Goal: Task Accomplishment & Management: Manage account settings

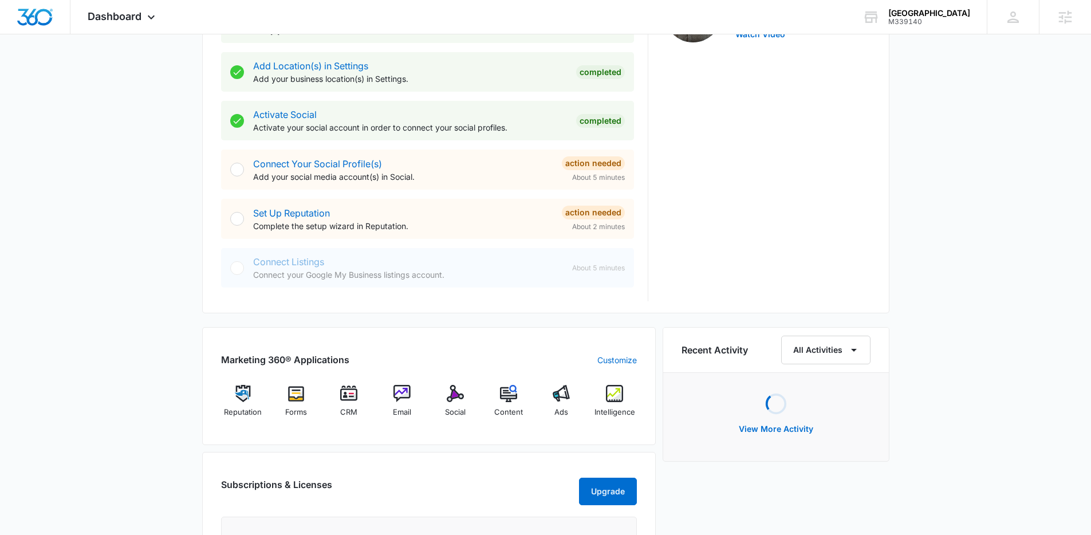
scroll to position [425, 0]
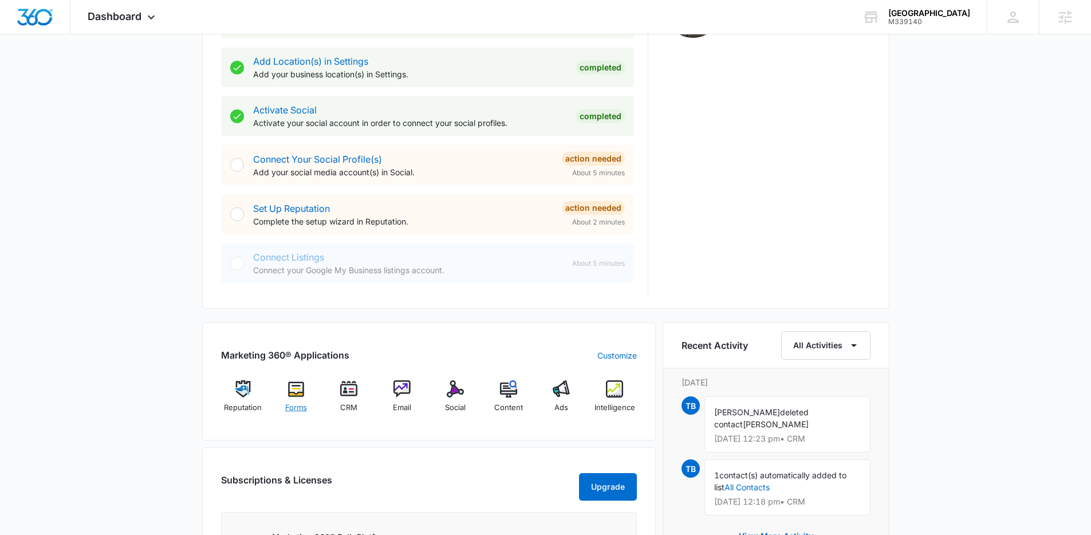
click at [294, 389] on img at bounding box center [295, 388] width 17 height 17
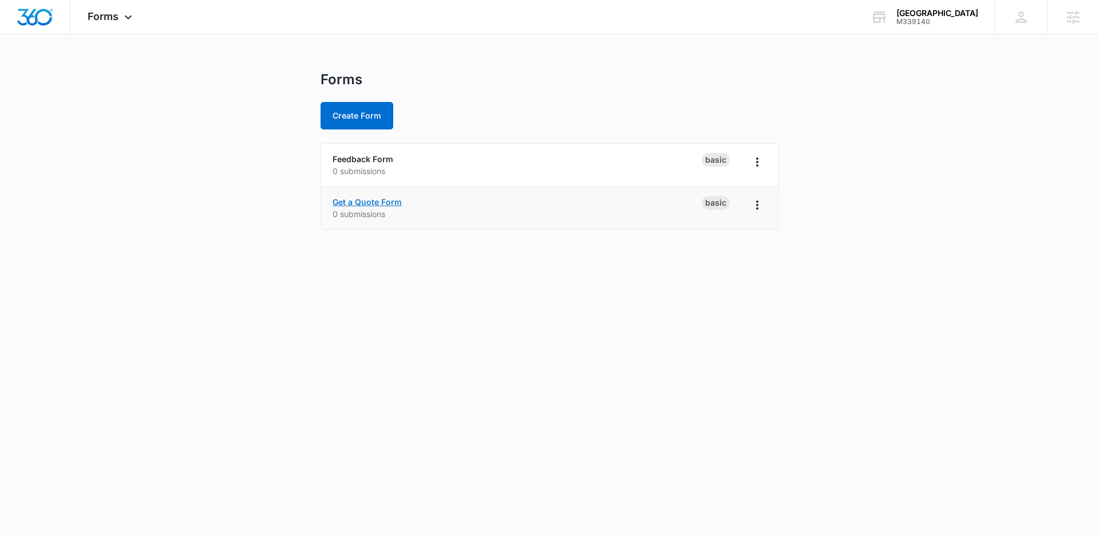
click at [373, 202] on link "Get a Quote Form" at bounding box center [367, 202] width 69 height 10
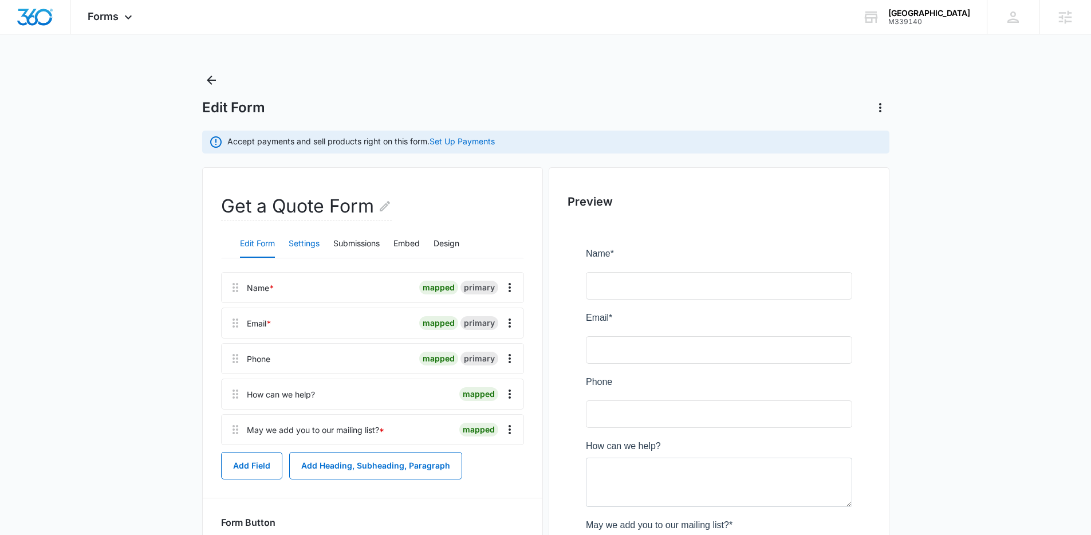
click at [294, 235] on button "Settings" at bounding box center [304, 243] width 31 height 27
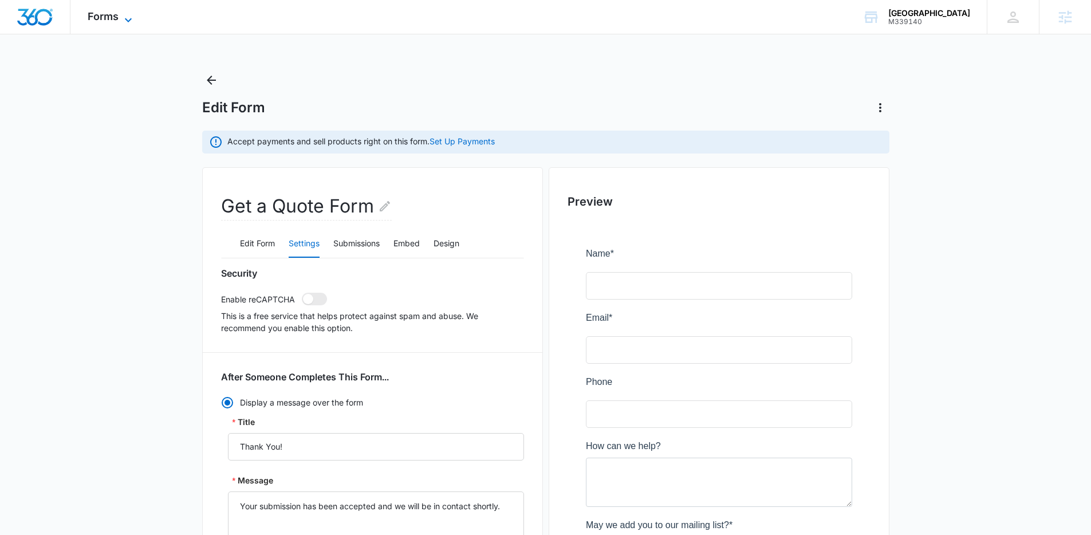
click at [122, 15] on icon at bounding box center [128, 20] width 14 height 14
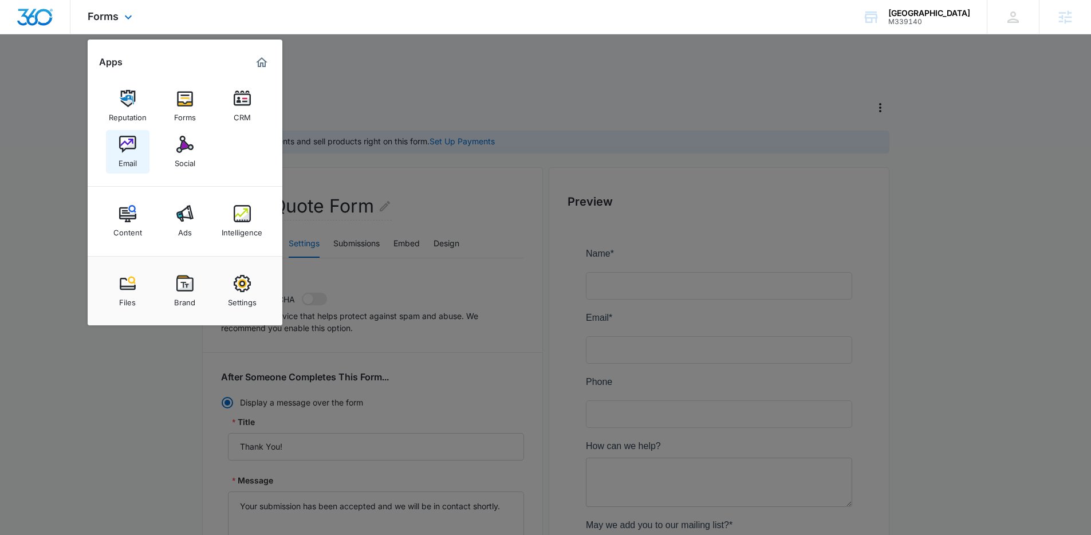
click at [119, 149] on img at bounding box center [127, 144] width 17 height 17
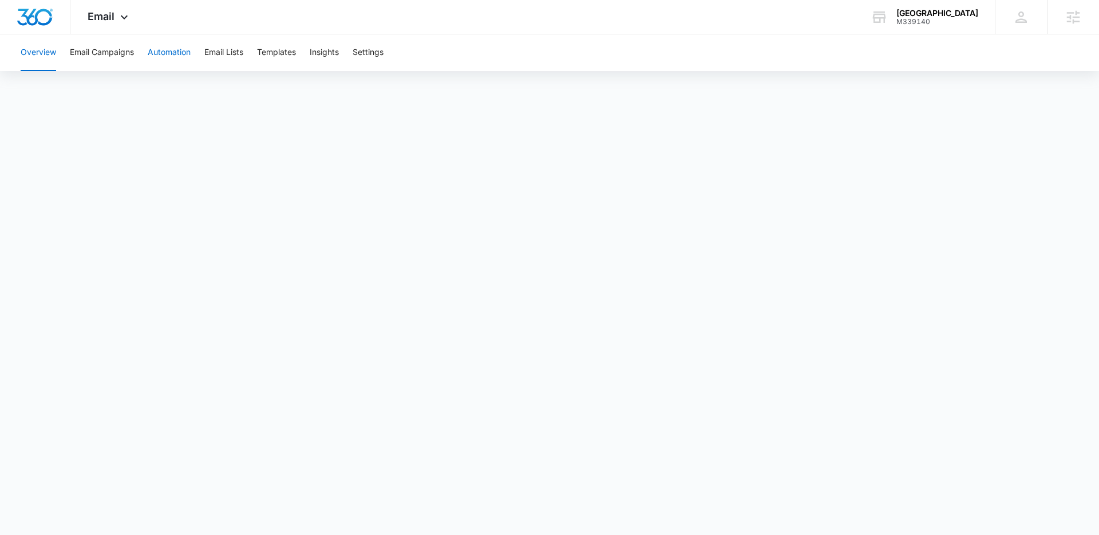
click at [168, 49] on button "Automation" at bounding box center [169, 52] width 43 height 37
click at [186, 54] on button "Automation" at bounding box center [169, 52] width 43 height 37
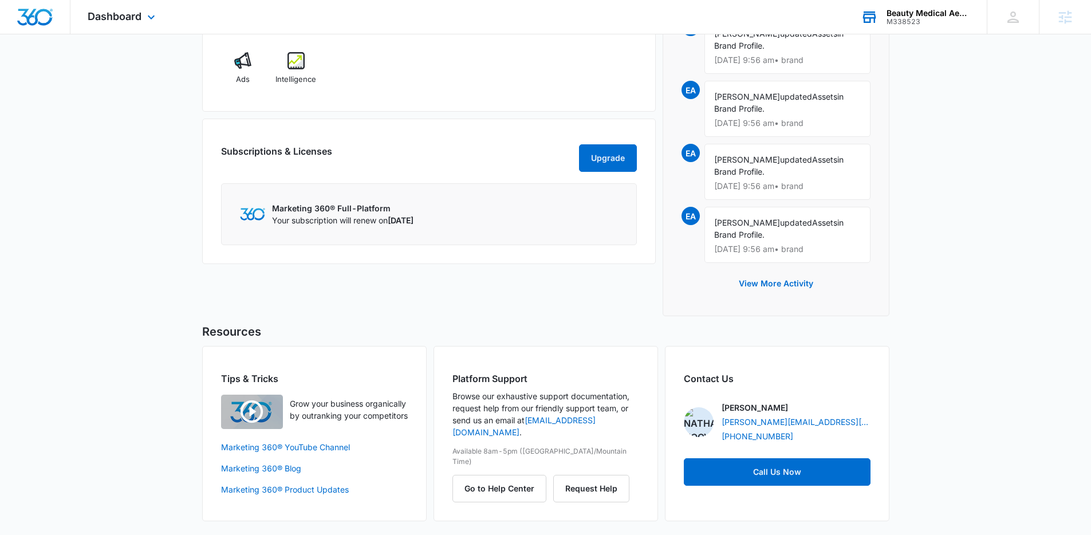
click at [920, 9] on div "Beauty Medical Aesthetics" at bounding box center [928, 13] width 84 height 9
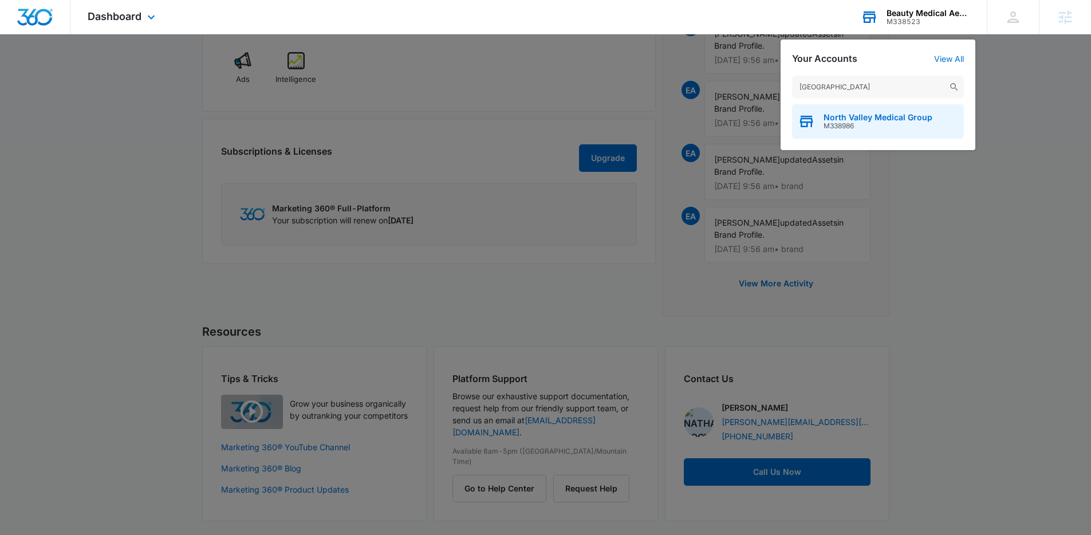
type input "[GEOGRAPHIC_DATA]"
click at [880, 123] on span "M338986" at bounding box center [877, 126] width 109 height 8
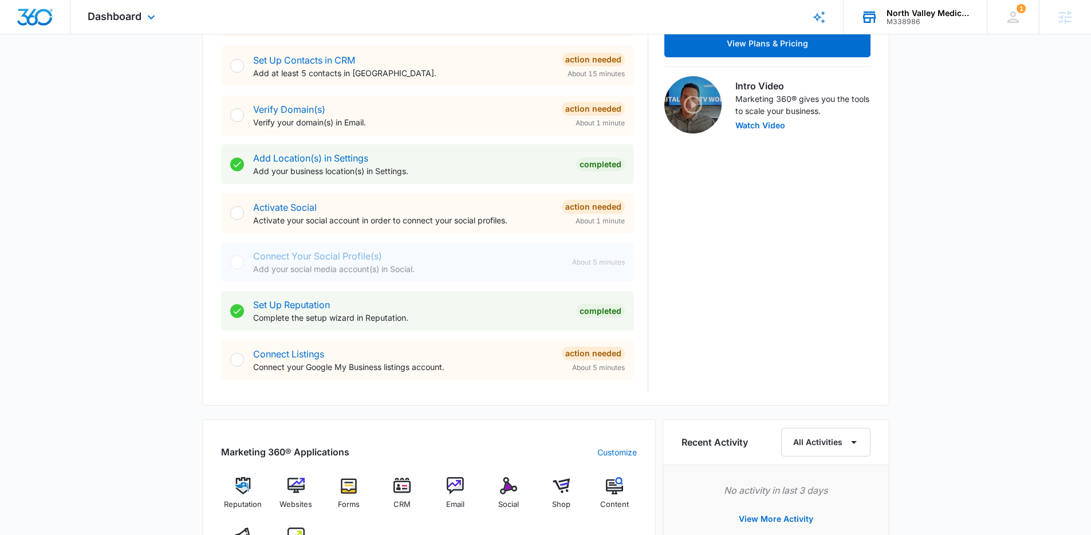
scroll to position [341, 0]
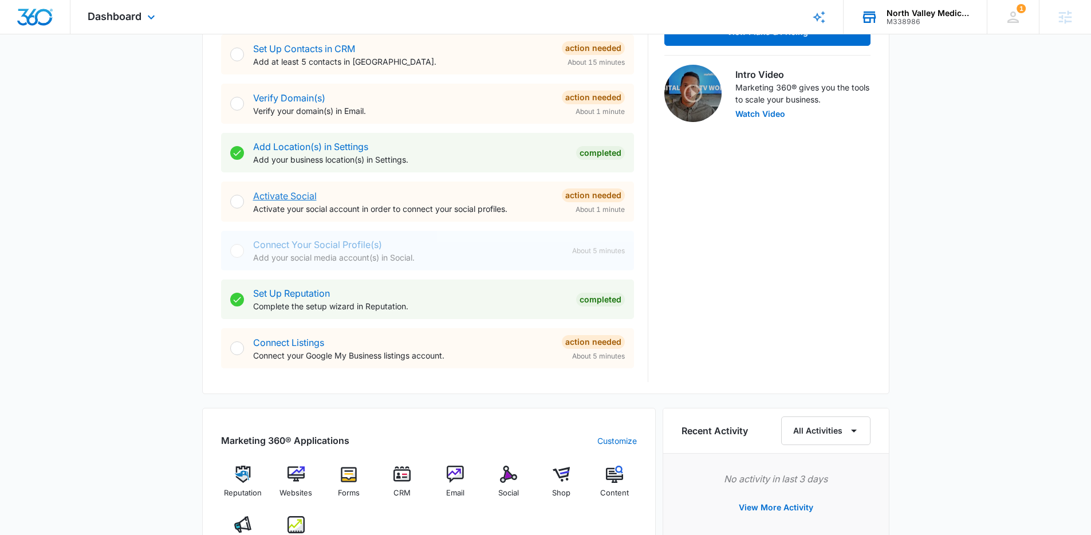
click at [293, 198] on link "Activate Social" at bounding box center [285, 195] width 64 height 11
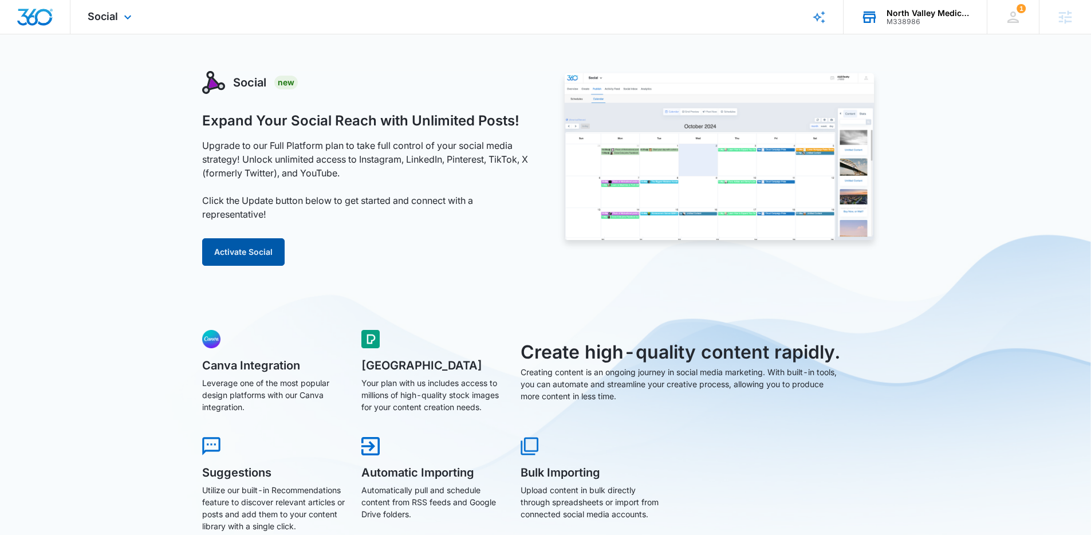
click at [272, 239] on button "Activate Social" at bounding box center [243, 251] width 82 height 27
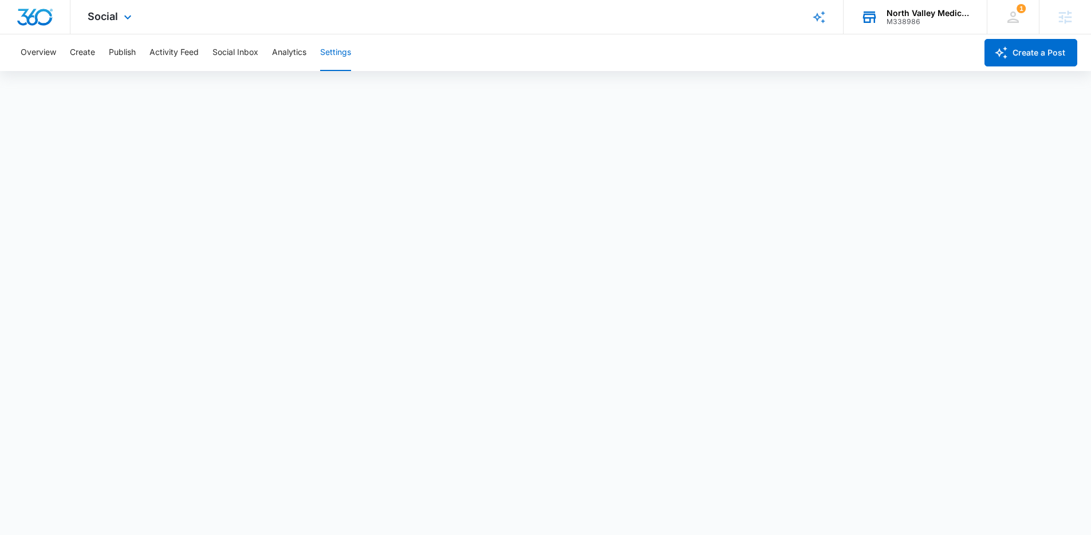
click at [104, 9] on div "Social Apps Reputation Websites Forms CRM Email Social Shop Content Ads Intelli…" at bounding box center [110, 17] width 81 height 34
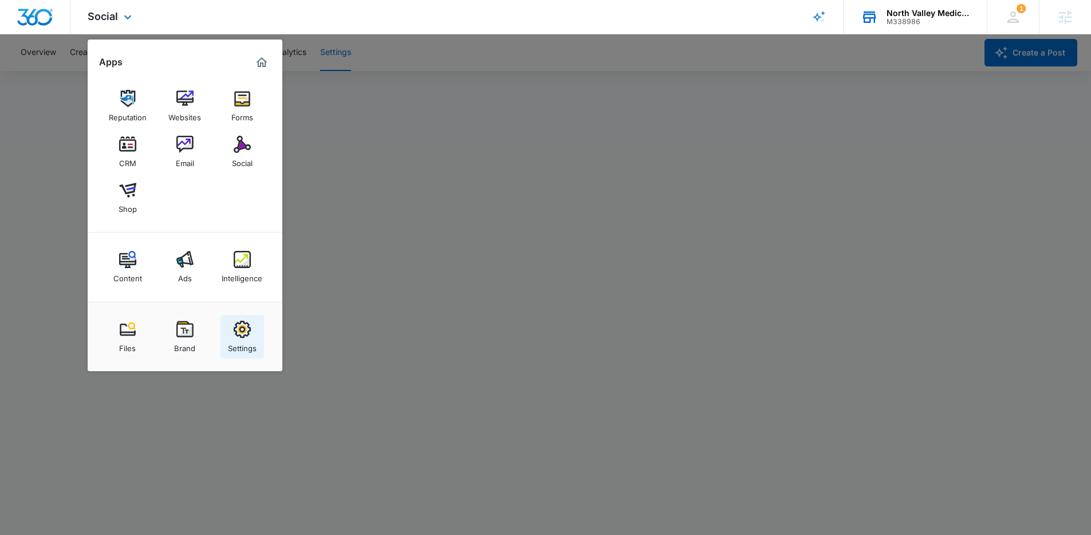
click at [234, 336] on img at bounding box center [242, 329] width 17 height 17
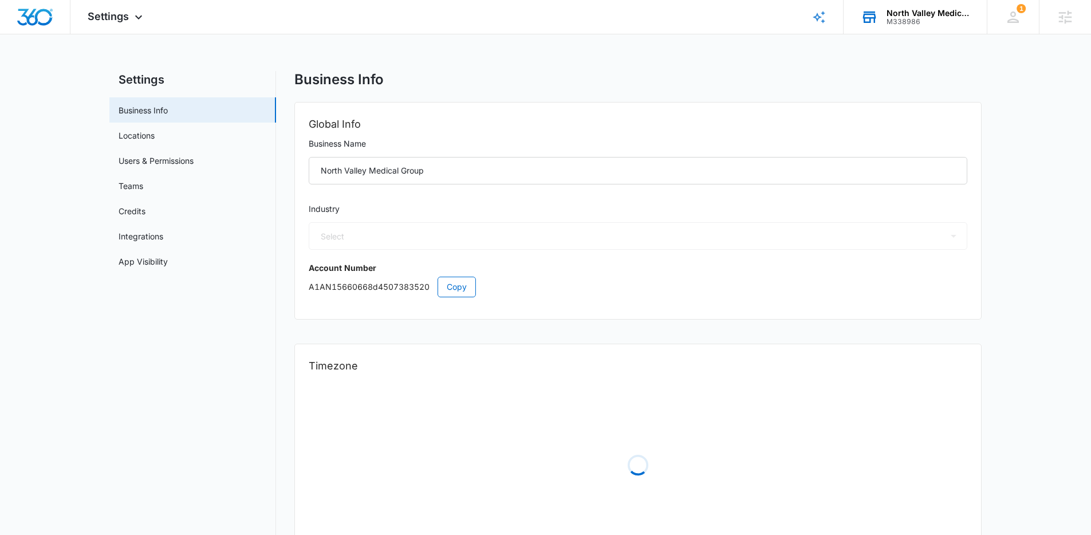
select select "13"
select select "US"
select select "America/Denver"
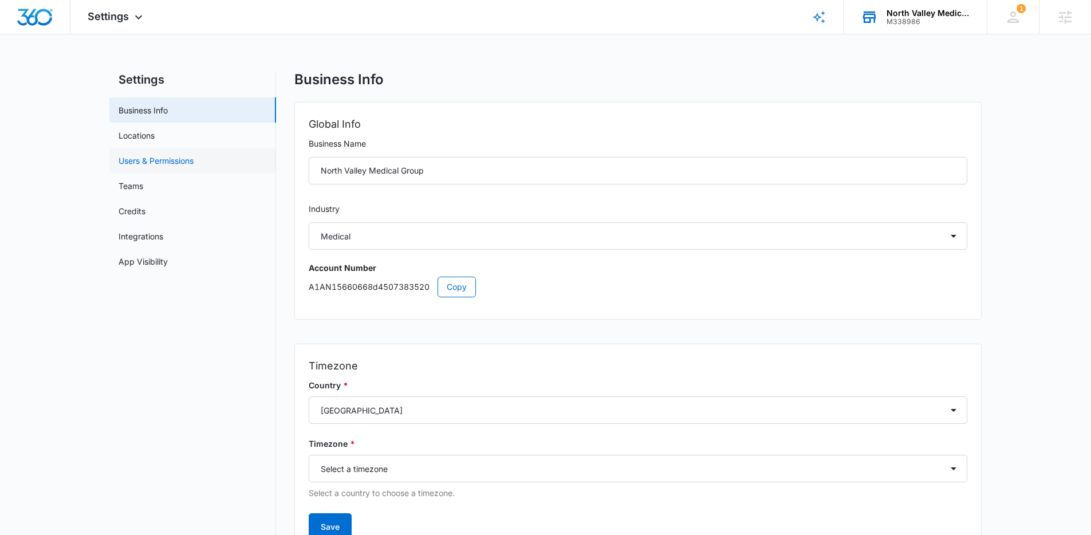
click at [172, 155] on link "Users & Permissions" at bounding box center [156, 161] width 75 height 12
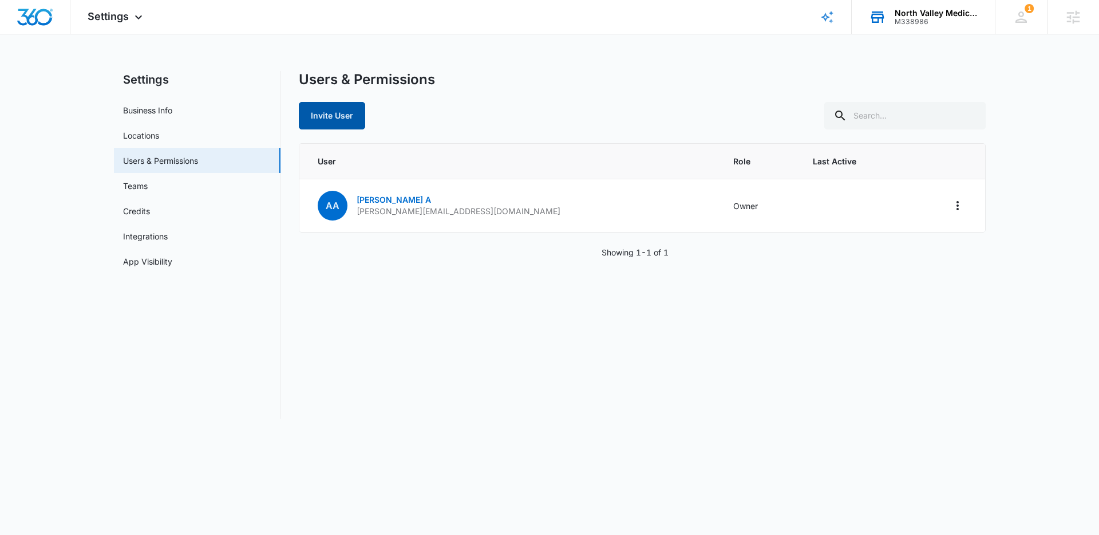
click at [349, 116] on button "Invite User" at bounding box center [332, 115] width 66 height 27
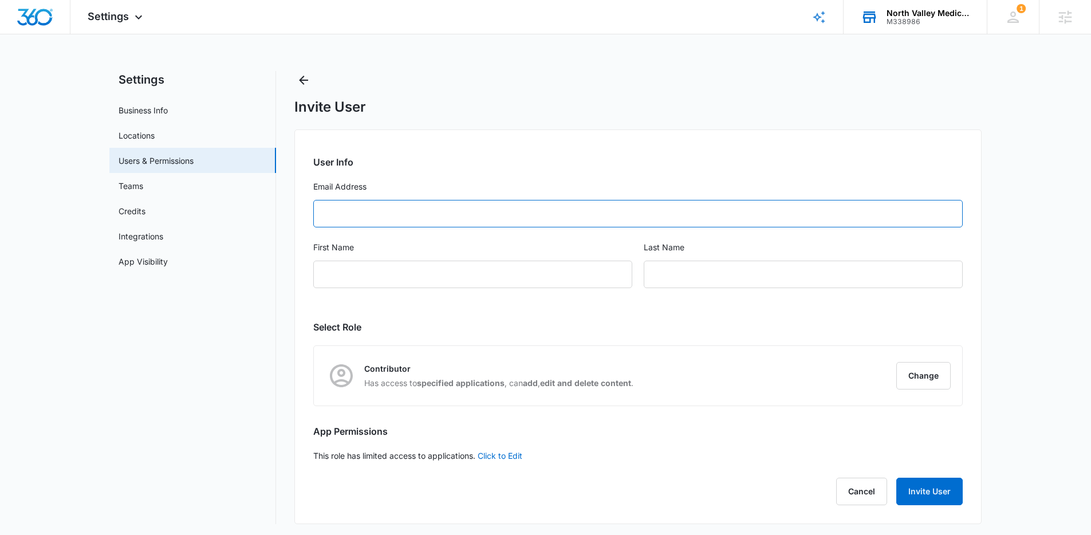
click at [358, 222] on input "Email Address" at bounding box center [637, 213] width 649 height 27
paste input "[EMAIL_ADDRESS][DOMAIN_NAME]"
type input "[EMAIL_ADDRESS][DOMAIN_NAME]"
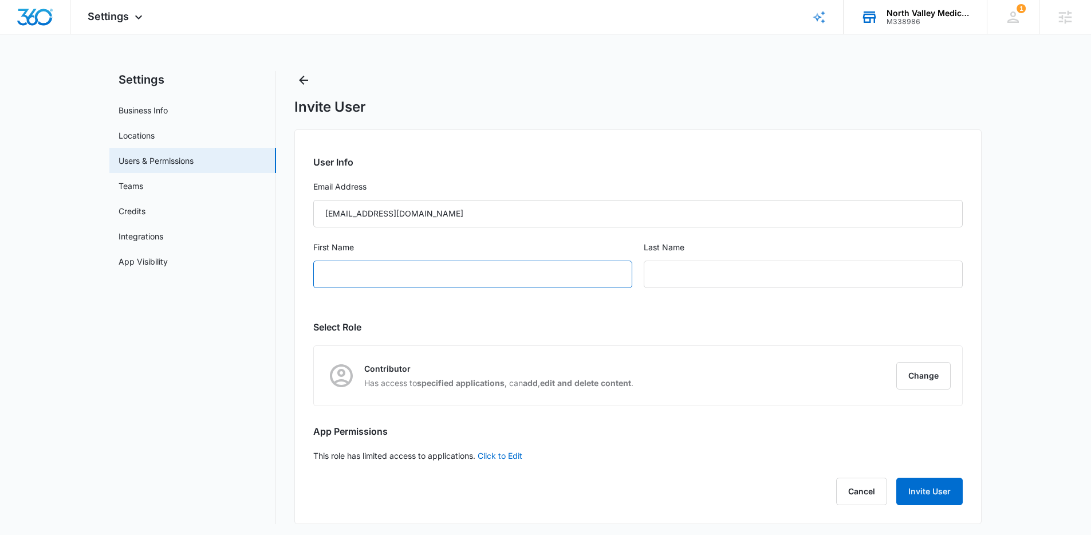
click at [345, 282] on input "First Name" at bounding box center [472, 274] width 319 height 27
drag, startPoint x: 387, startPoint y: 276, endPoint x: 353, endPoint y: 277, distance: 33.8
click at [353, 277] on input "[PERSON_NAME]" at bounding box center [472, 274] width 319 height 27
type input "[PERSON_NAME]"
click at [703, 283] on input "text" at bounding box center [803, 274] width 319 height 27
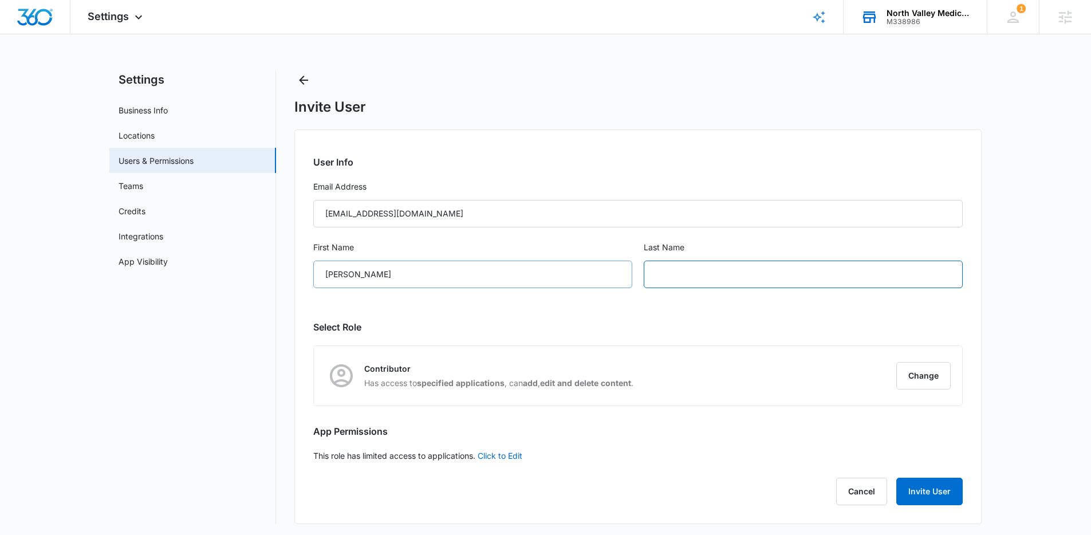
paste input "Aguilar"
type input "Aguilar"
drag, startPoint x: 407, startPoint y: 281, endPoint x: 354, endPoint y: 274, distance: 53.1
click at [354, 274] on input "[PERSON_NAME]" at bounding box center [472, 274] width 319 height 27
type input "Heldai"
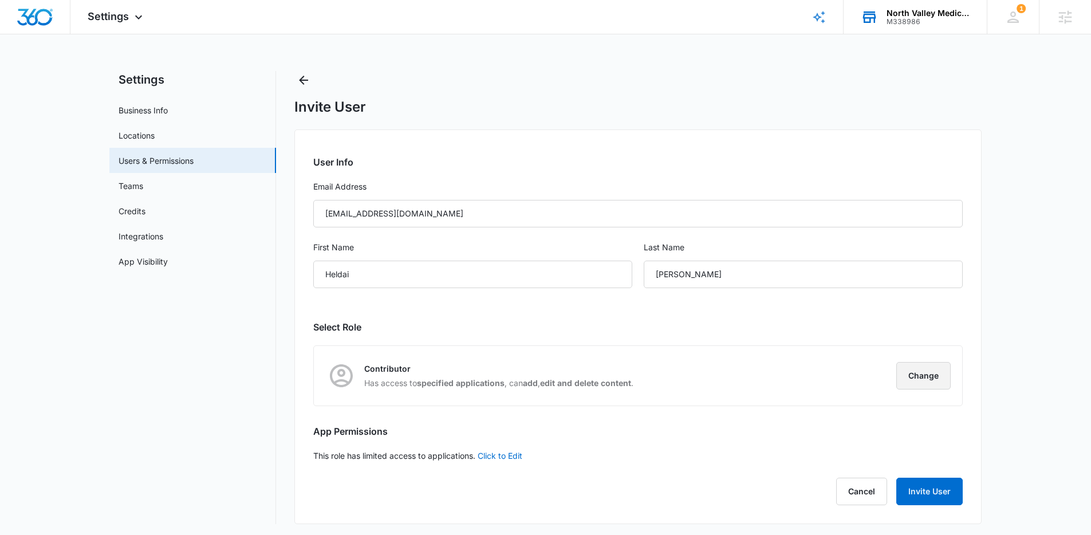
click at [914, 383] on button "Change" at bounding box center [923, 375] width 54 height 27
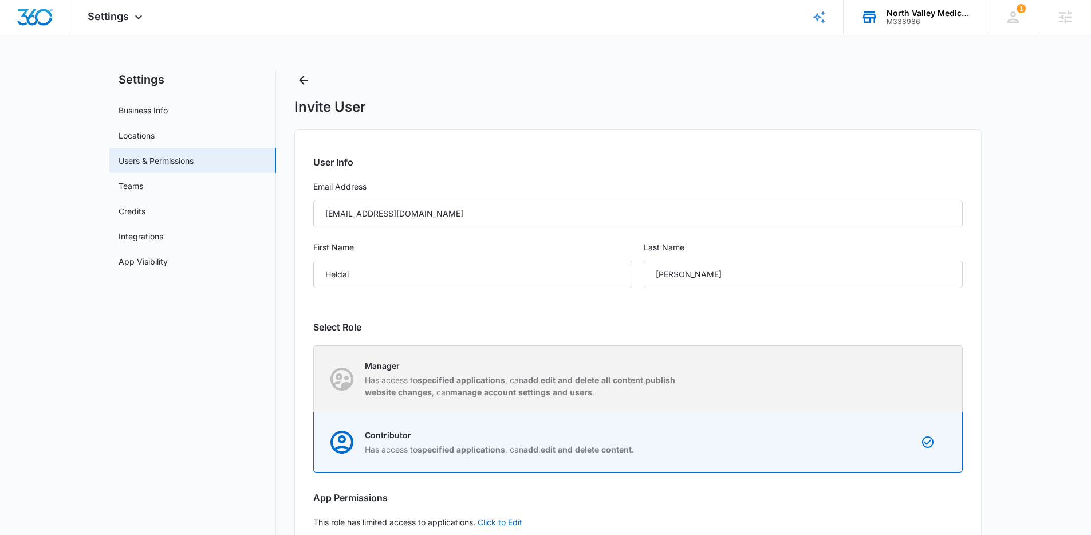
click at [700, 383] on div "Manager Has access to specified applications , can add , edit and delete all co…" at bounding box center [638, 379] width 648 height 66
click at [314, 379] on input "Manager Has access to specified applications , can add , edit and delete all co…" at bounding box center [314, 378] width 1 height 1
radio input "true"
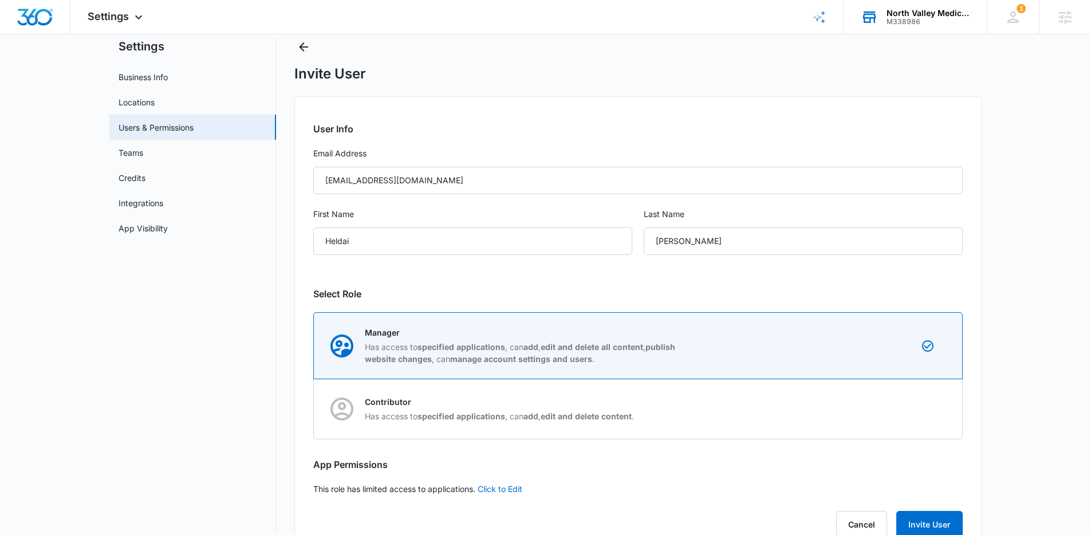
scroll to position [69, 0]
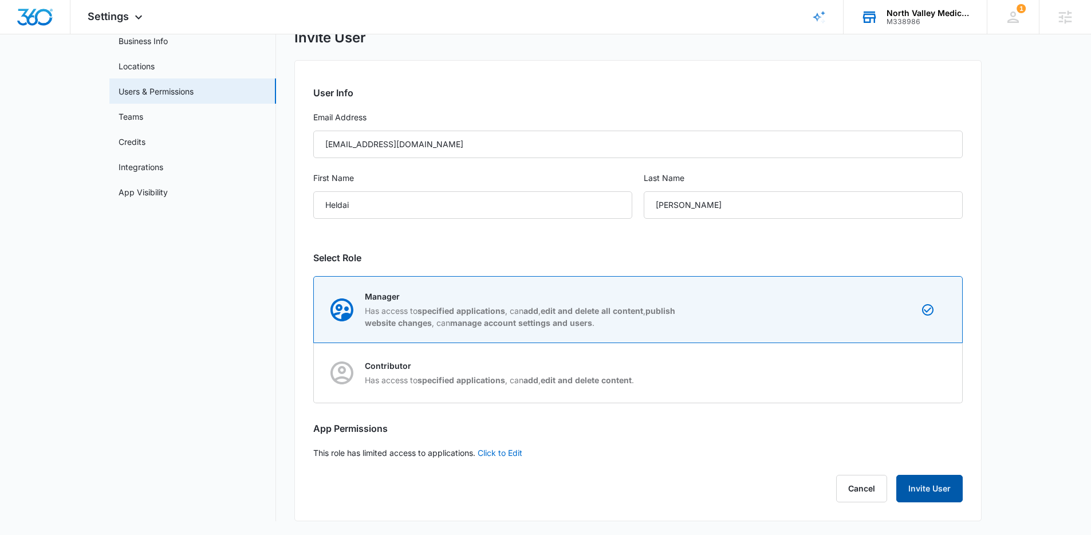
click at [928, 486] on button "Invite User" at bounding box center [929, 488] width 66 height 27
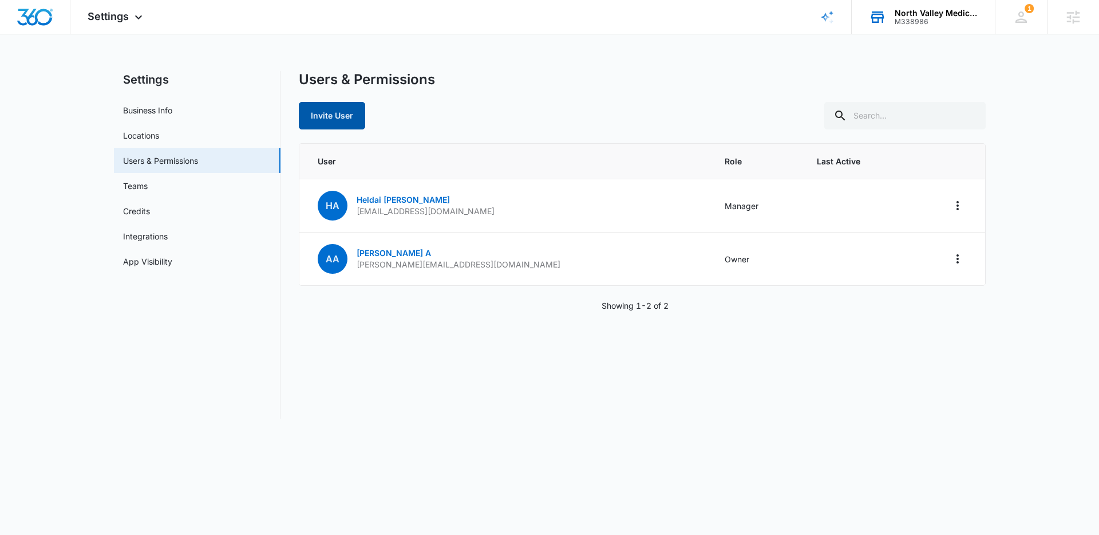
click at [334, 118] on button "Invite User" at bounding box center [332, 115] width 66 height 27
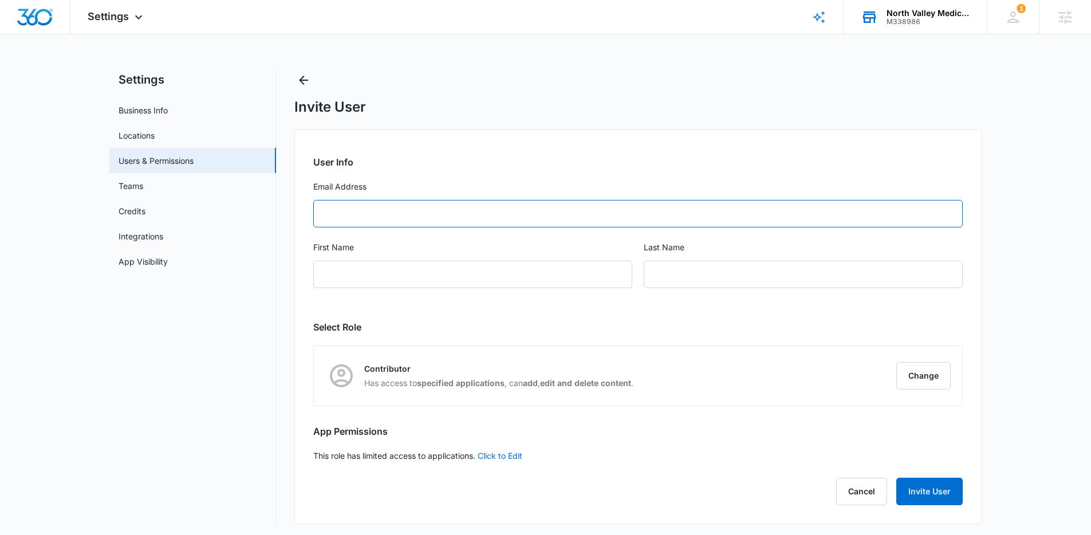
click at [431, 218] on input "Email Address" at bounding box center [637, 213] width 649 height 27
paste input "angel@nvmedgroup.org"
type input "angel@nvmedgroup.org"
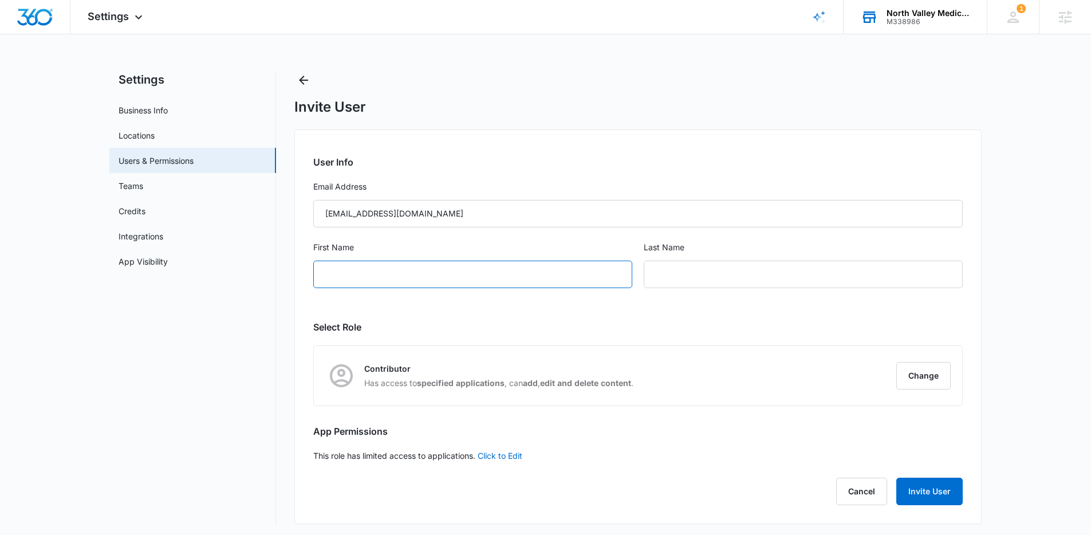
click at [406, 283] on input "First Name" at bounding box center [472, 274] width 319 height 27
type input "Angel"
type input "North Valley"
click at [925, 373] on button "Change" at bounding box center [923, 375] width 54 height 27
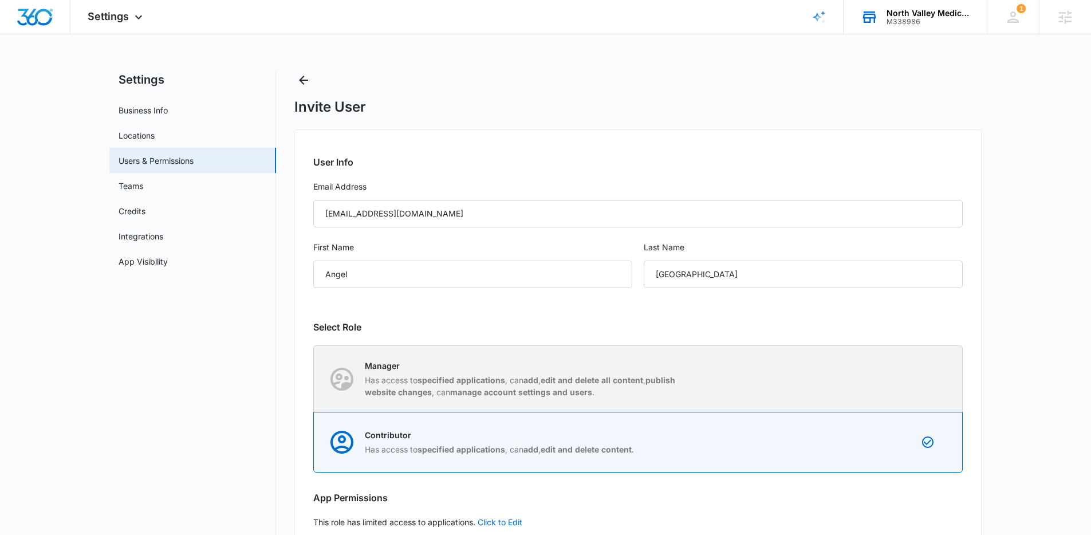
click at [622, 375] on strong "edit and delete all content" at bounding box center [592, 380] width 102 height 10
click at [314, 378] on input "Manager Has access to specified applications , can add , edit and delete all co…" at bounding box center [314, 378] width 1 height 1
radio input "true"
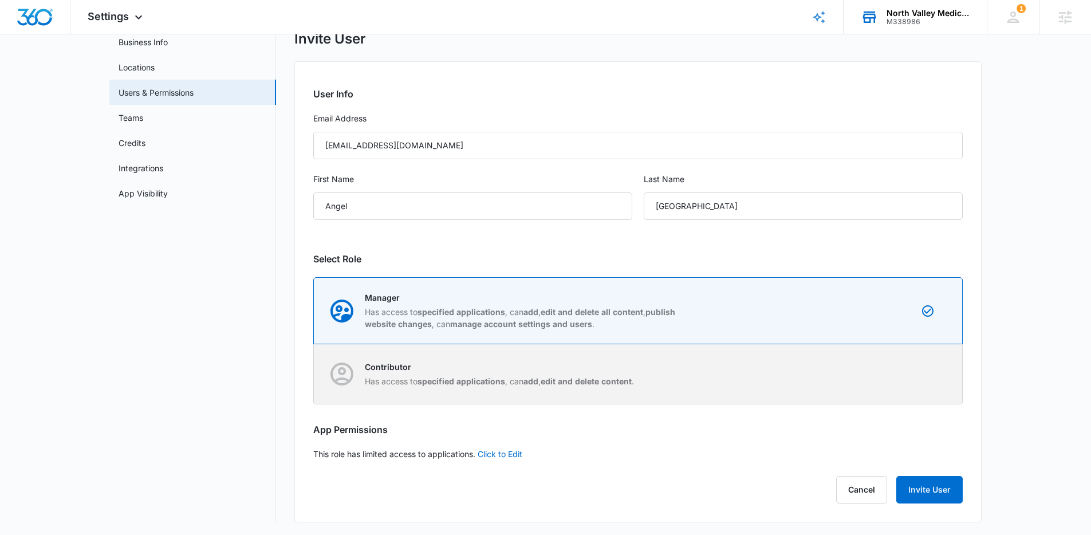
scroll to position [69, 0]
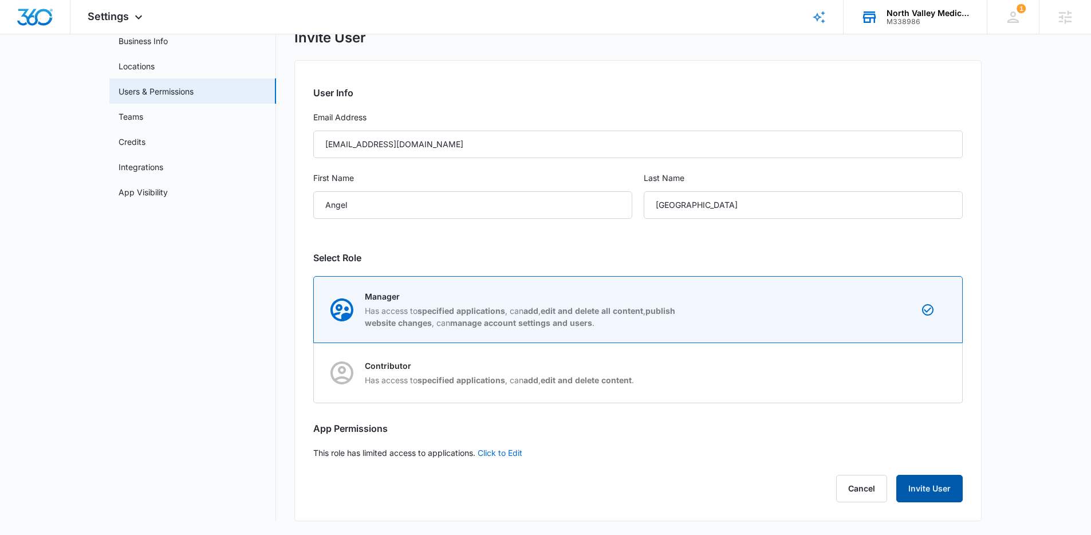
click at [929, 490] on button "Invite User" at bounding box center [929, 488] width 66 height 27
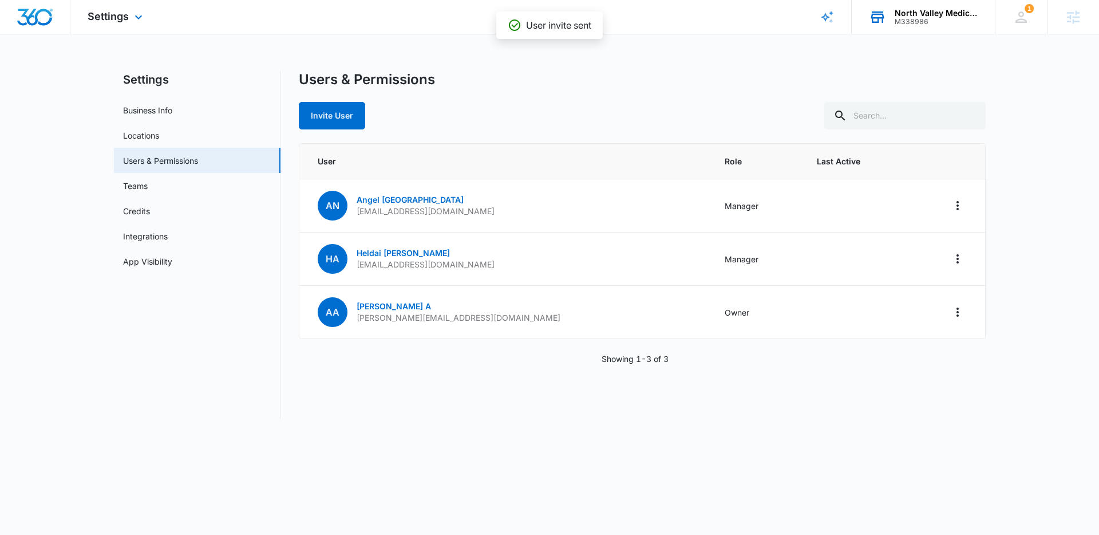
click at [42, 23] on img "Dashboard" at bounding box center [35, 17] width 37 height 17
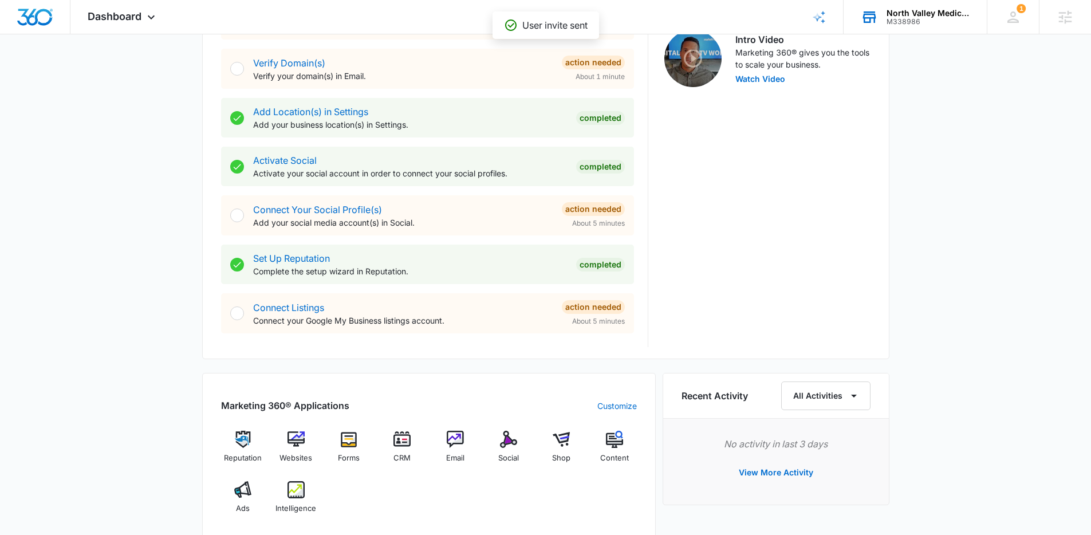
scroll to position [458, 0]
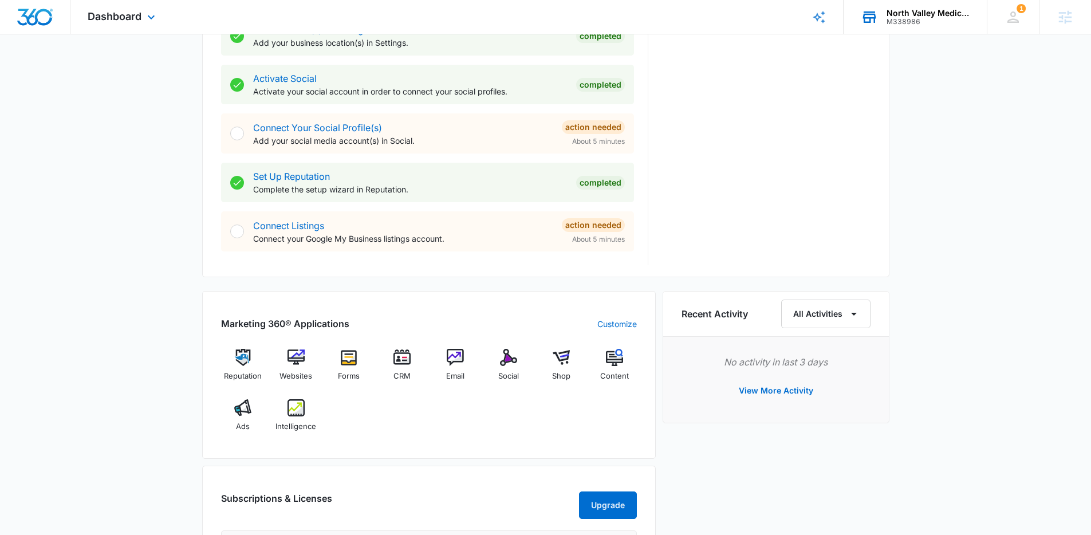
click at [160, 23] on div "Dashboard Apps Reputation Websites Forms CRM Email Social Shop Content Ads Inte…" at bounding box center [122, 17] width 105 height 34
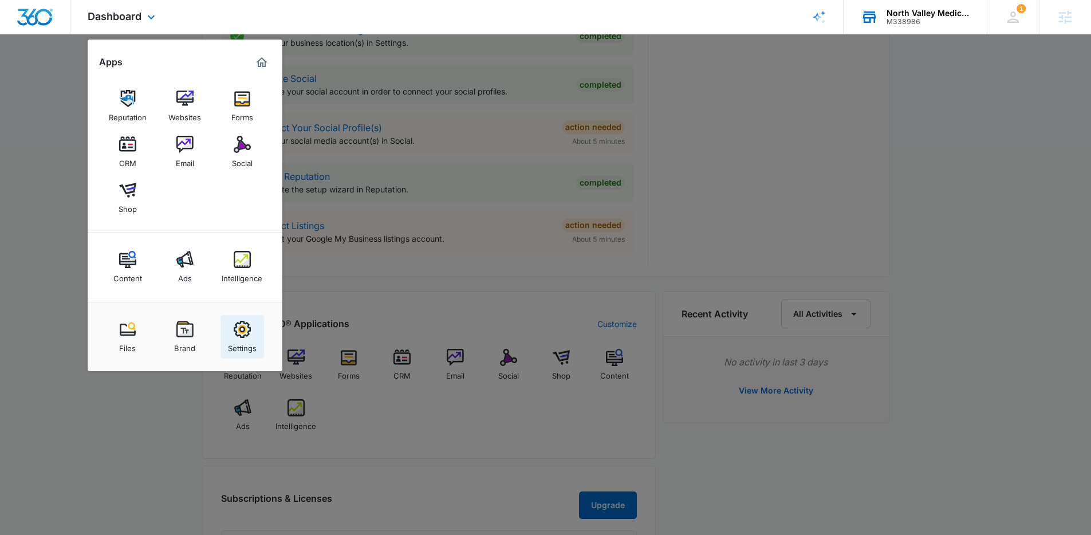
click at [247, 331] on img at bounding box center [242, 329] width 17 height 17
select select "13"
select select "US"
select select "America/[GEOGRAPHIC_DATA]"
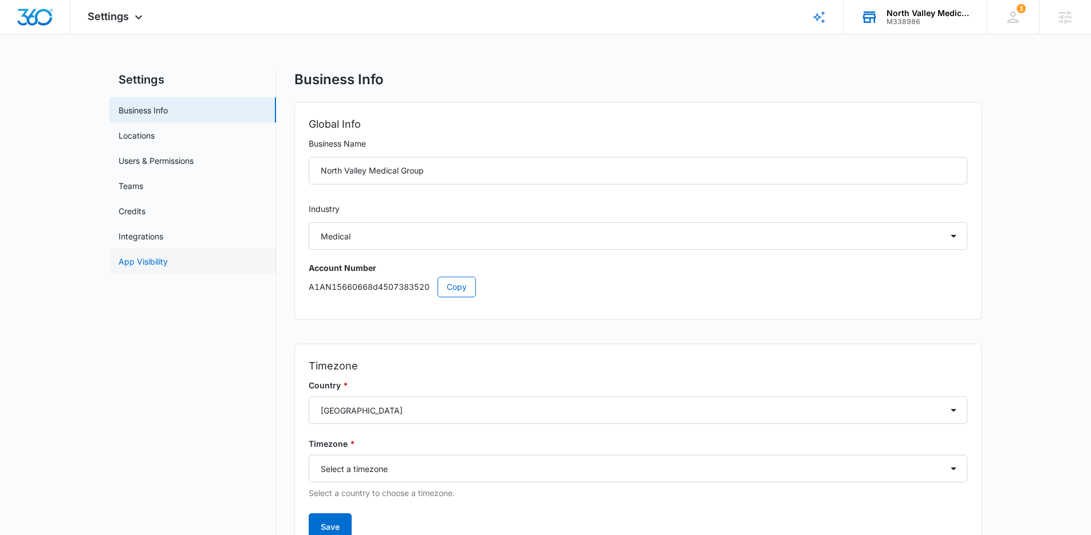
click at [153, 255] on link "App Visibility" at bounding box center [143, 261] width 49 height 12
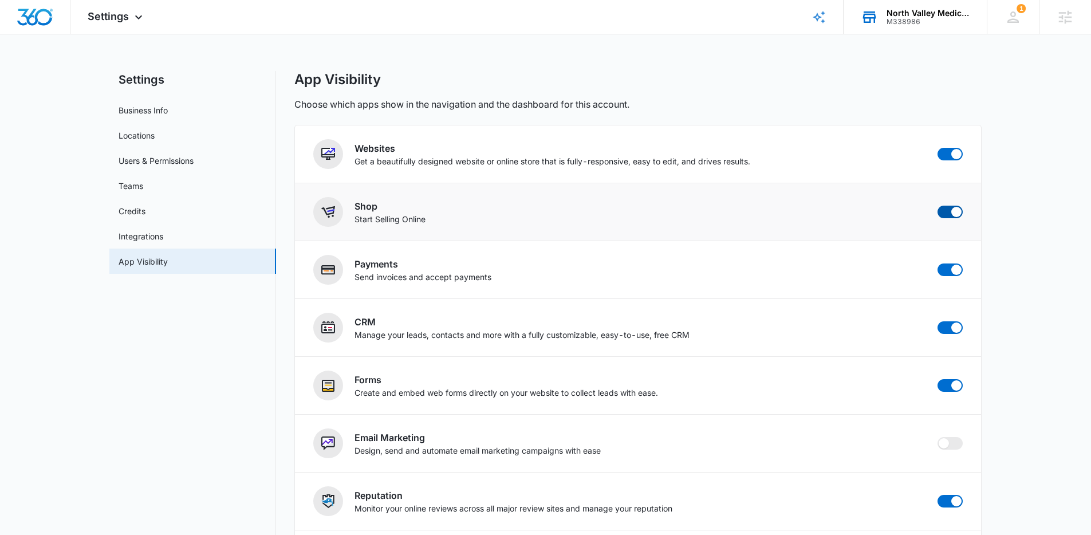
click at [952, 212] on span at bounding box center [956, 212] width 10 height 10
click at [937, 206] on input "checkbox" at bounding box center [937, 205] width 1 height 1
checkbox input "false"
click at [951, 152] on span at bounding box center [956, 154] width 10 height 10
click at [937, 148] on input "checkbox" at bounding box center [937, 147] width 1 height 1
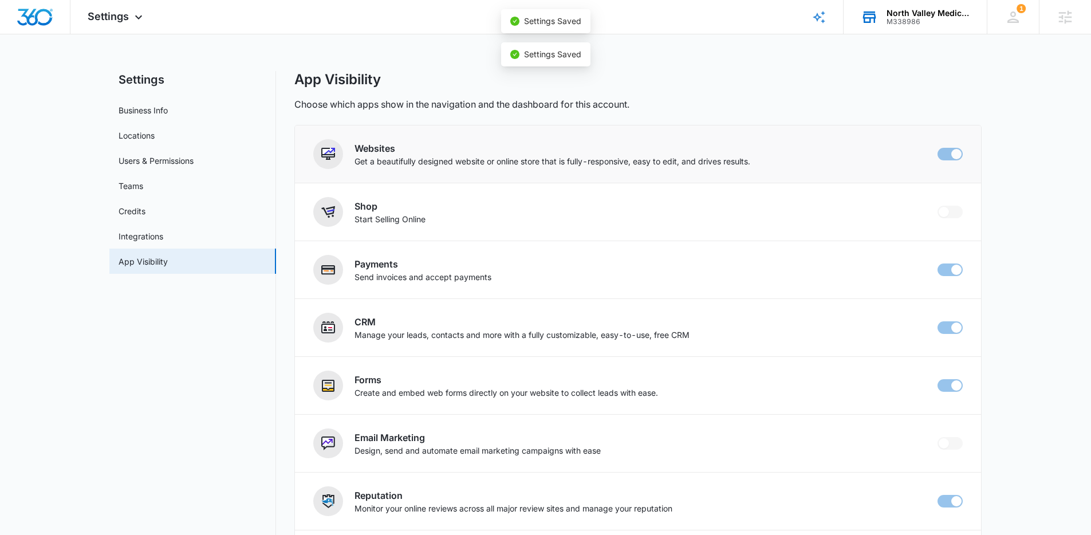
checkbox input "false"
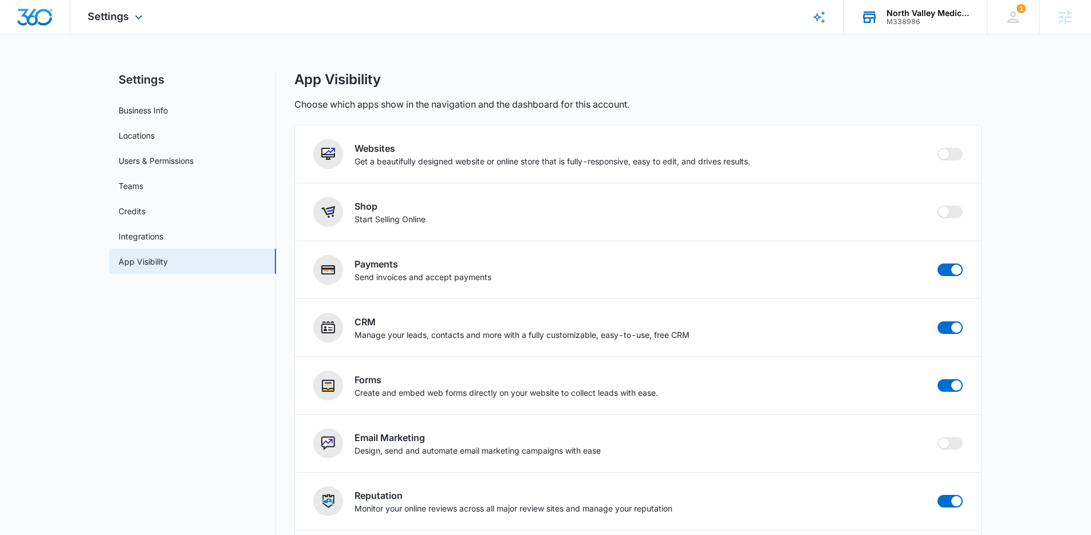
click at [22, 25] on div at bounding box center [35, 17] width 70 height 34
click at [35, 18] on img "Dashboard" at bounding box center [35, 17] width 37 height 17
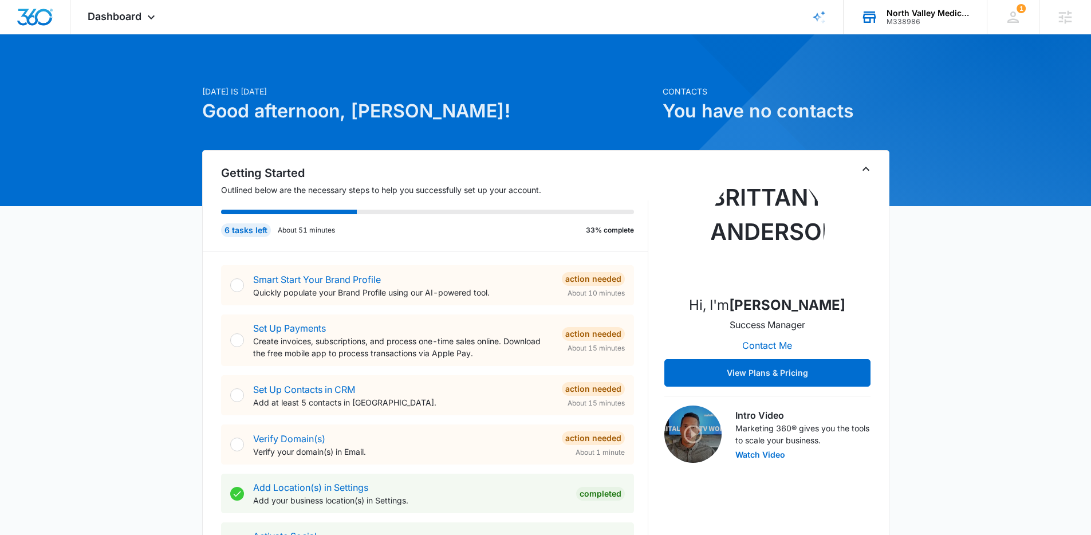
click at [916, 18] on div "M338986" at bounding box center [928, 22] width 84 height 8
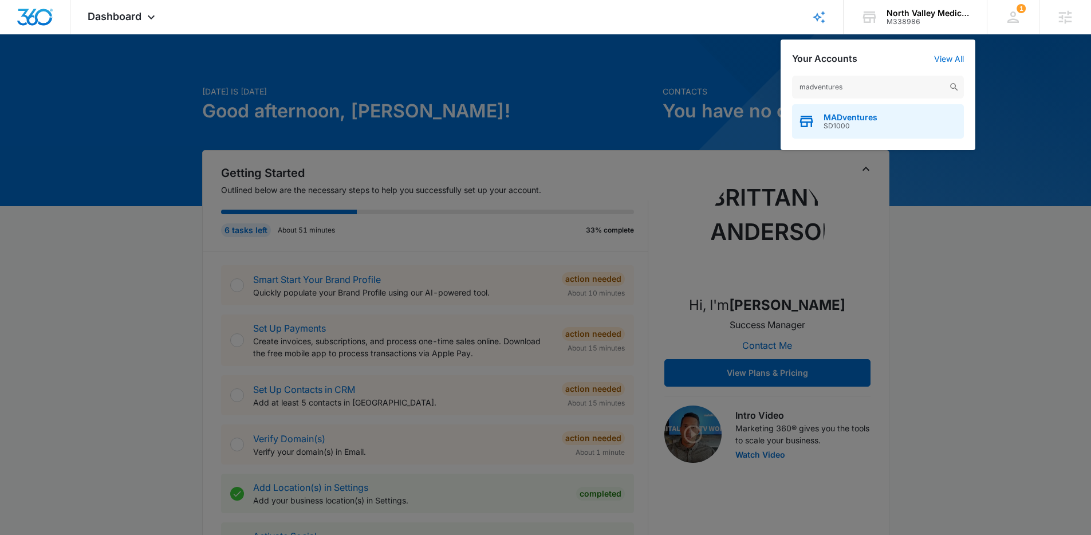
type input "madventures"
click at [851, 118] on span "MADventures" at bounding box center [850, 117] width 54 height 9
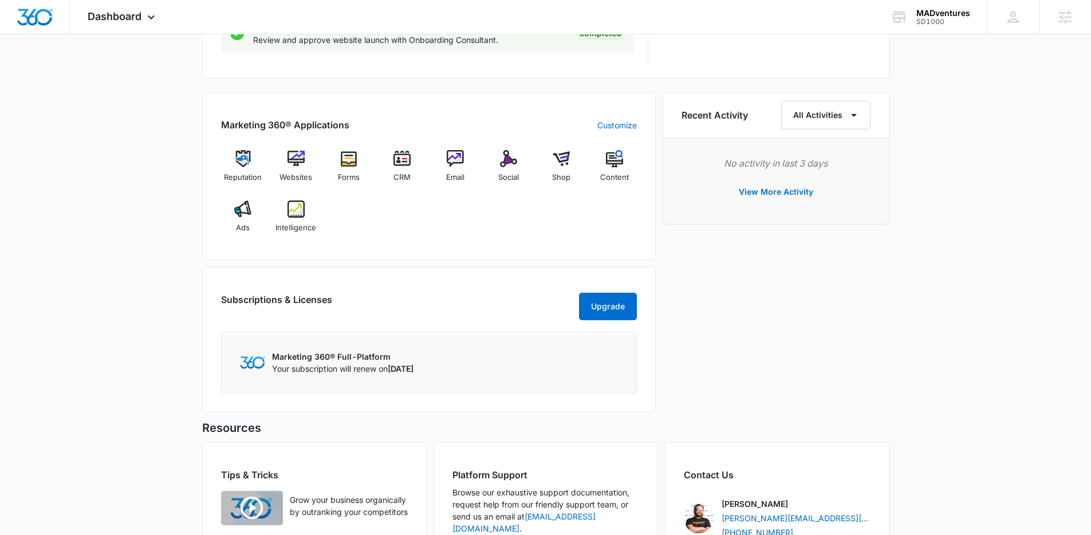
scroll to position [799, 0]
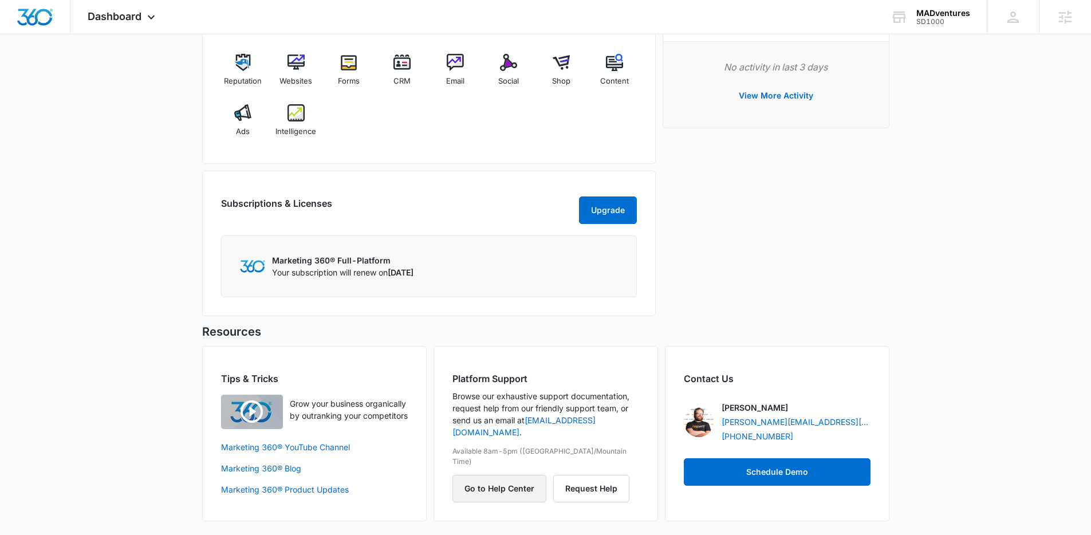
click at [496, 475] on button "Go to Help Center" at bounding box center [499, 488] width 94 height 27
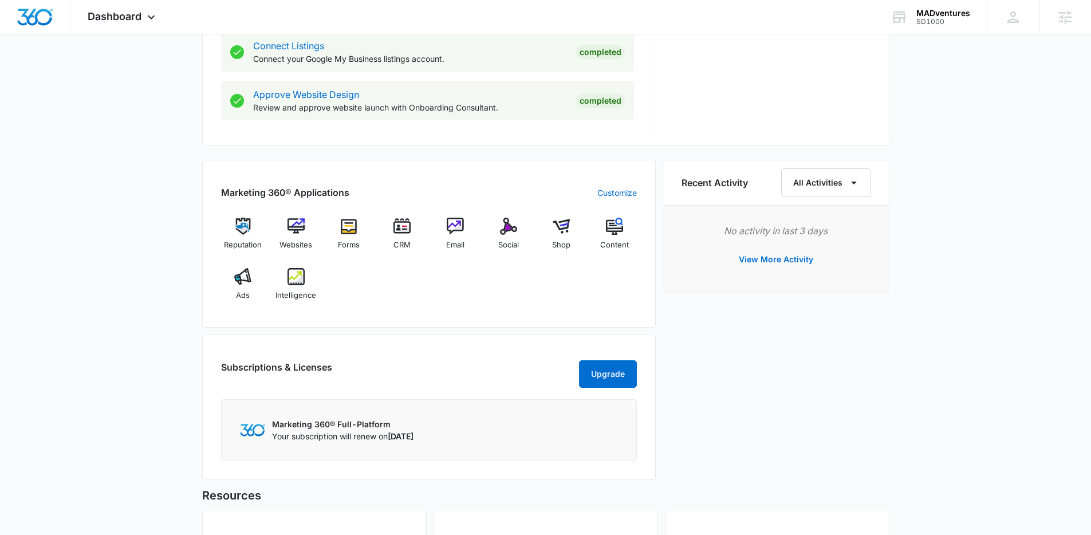
scroll to position [621, 0]
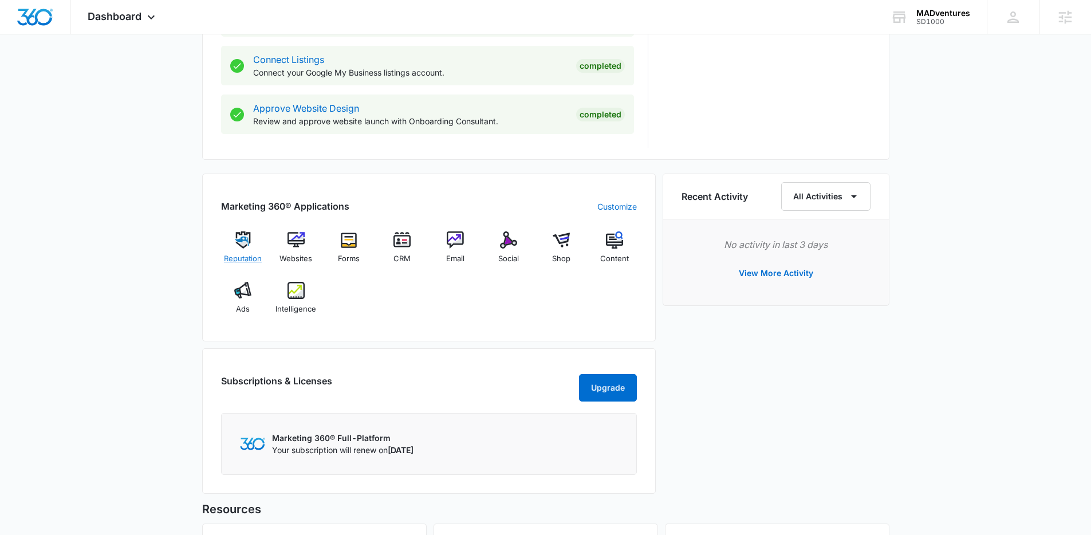
click at [247, 243] on img at bounding box center [242, 239] width 17 height 17
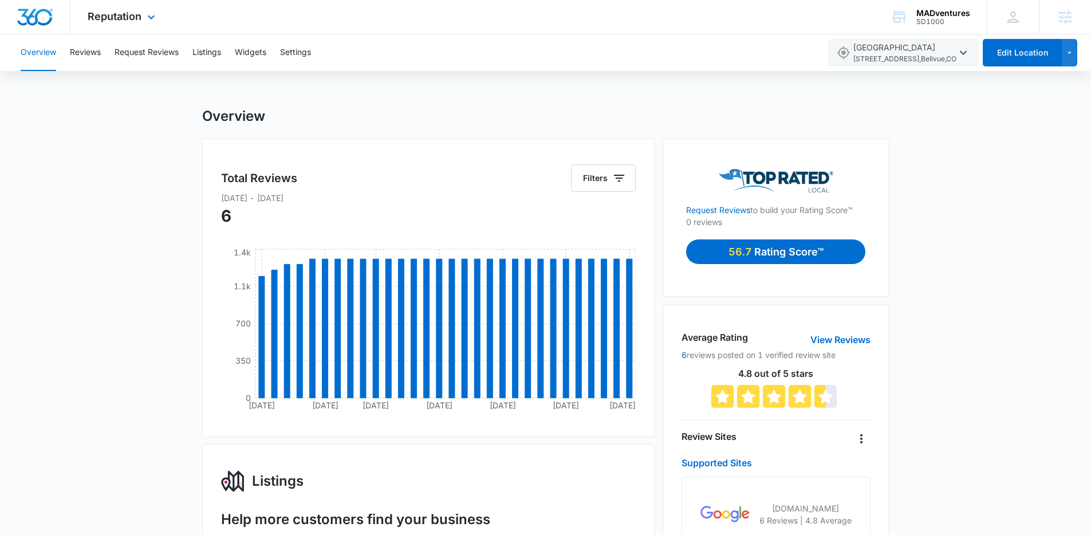
click at [38, 13] on img "Dashboard" at bounding box center [35, 17] width 37 height 17
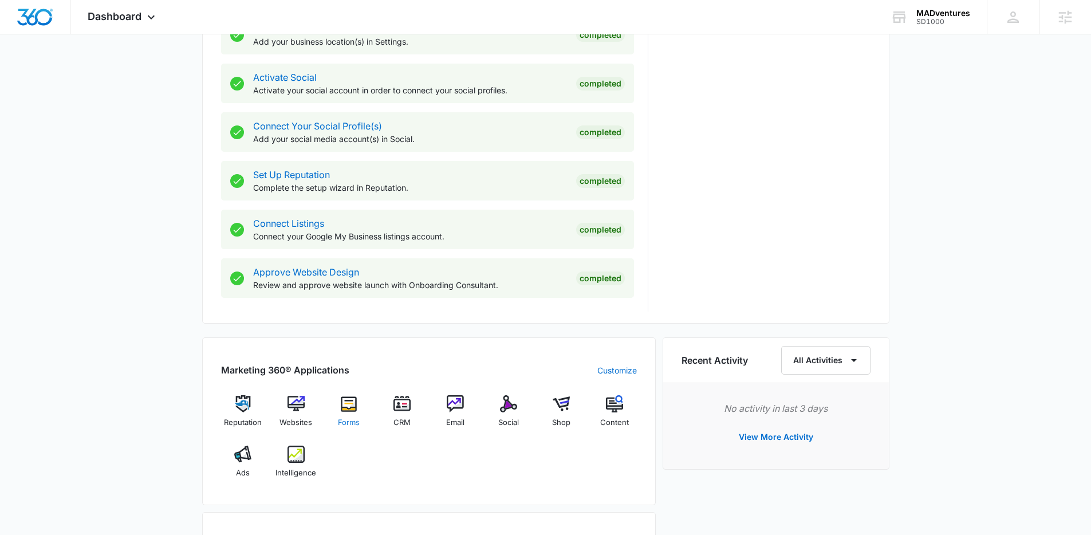
scroll to position [478, 0]
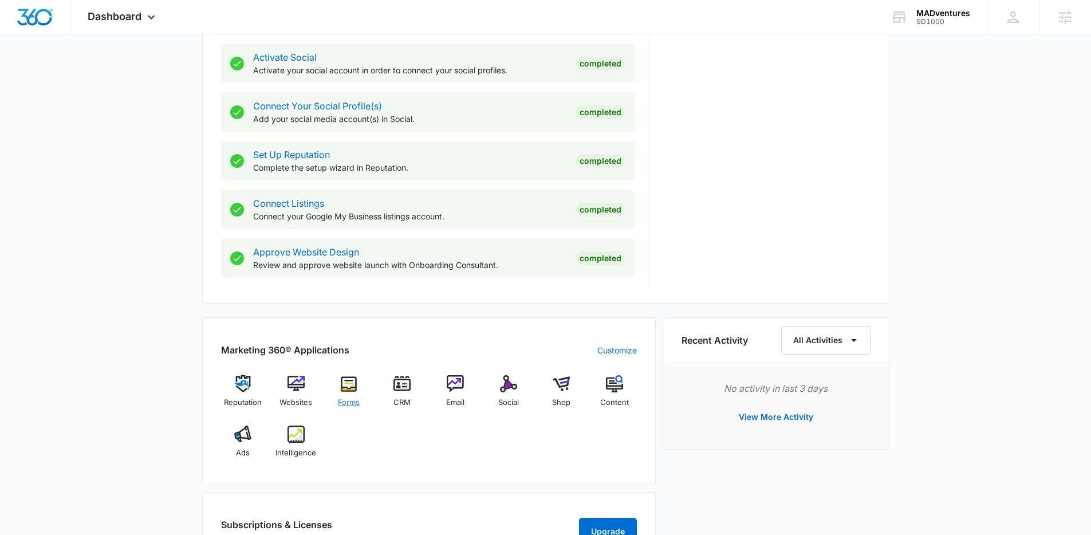
click at [345, 393] on div "Forms" at bounding box center [349, 395] width 44 height 41
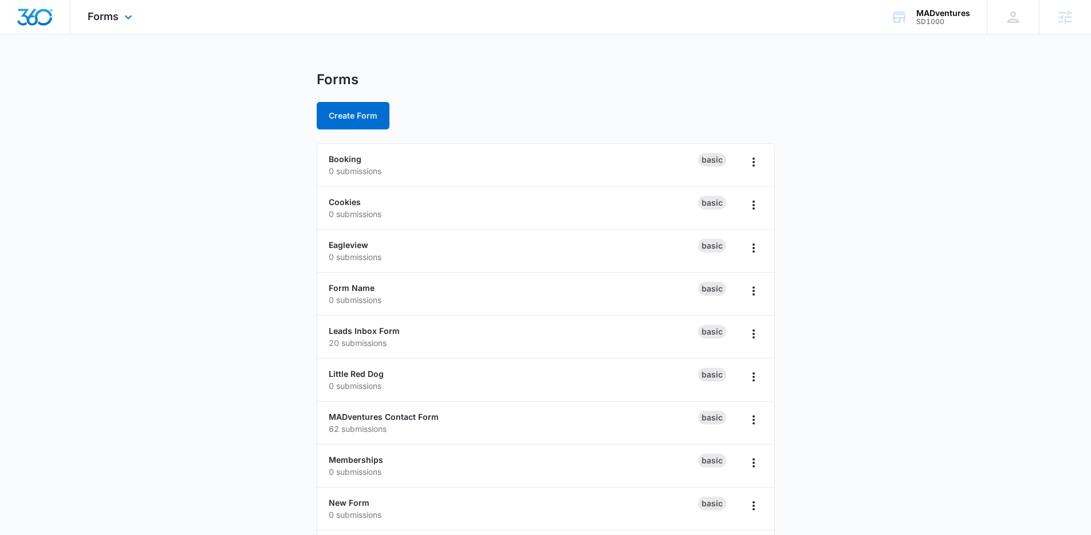
click at [36, 19] on img "Dashboard" at bounding box center [35, 17] width 37 height 17
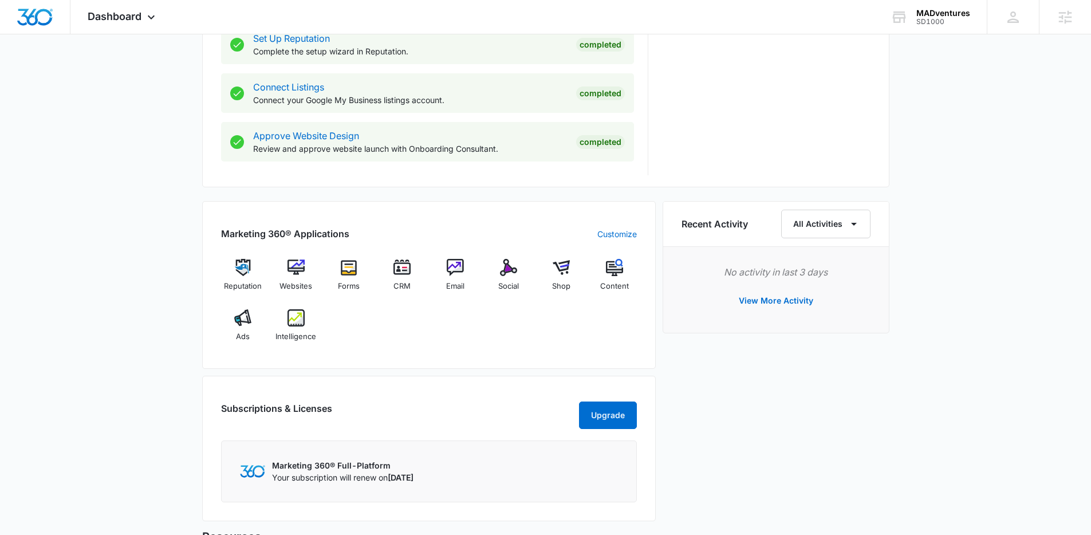
scroll to position [596, 0]
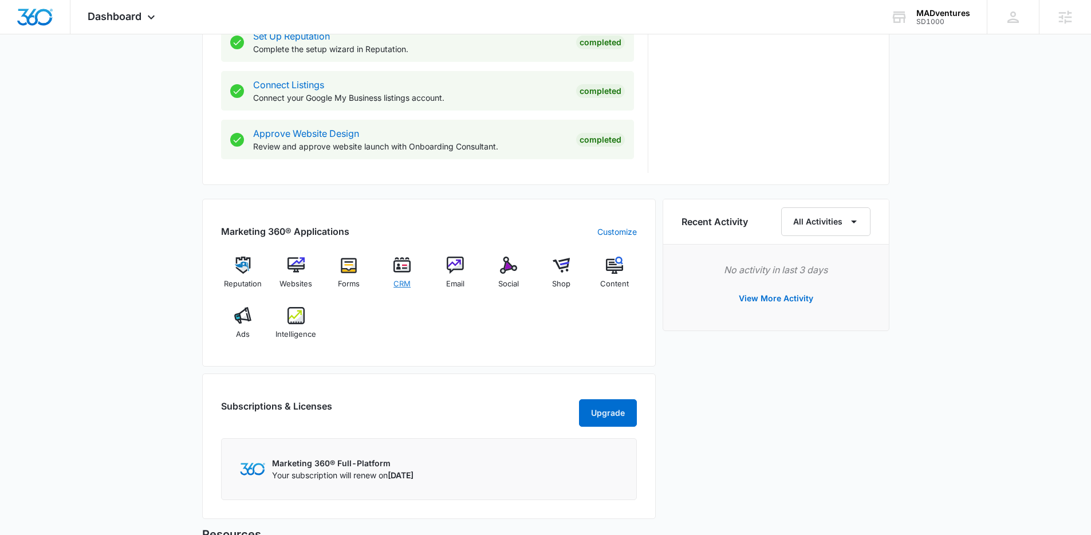
click at [398, 269] on img at bounding box center [401, 265] width 17 height 17
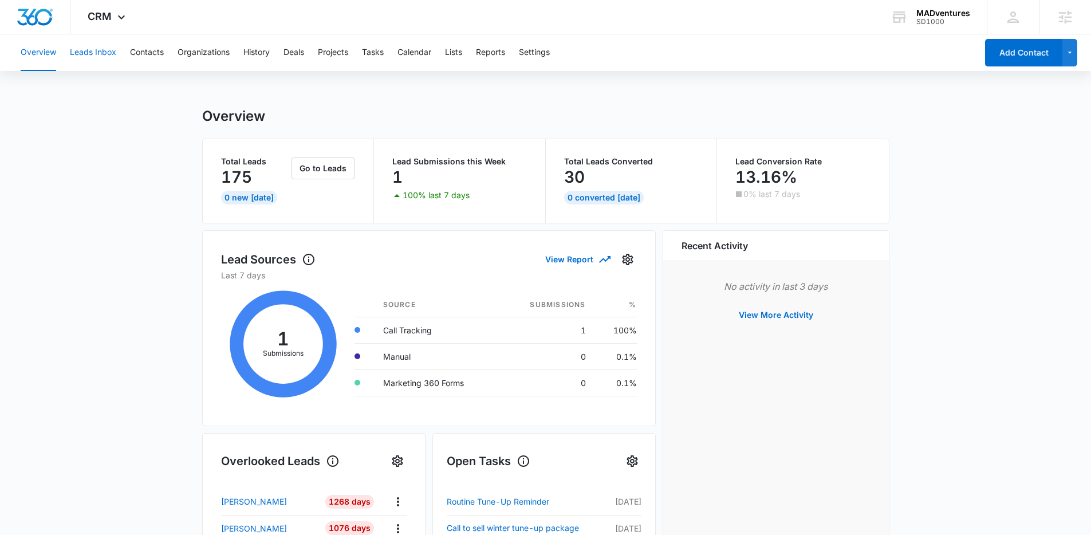
click at [102, 52] on button "Leads Inbox" at bounding box center [93, 52] width 46 height 37
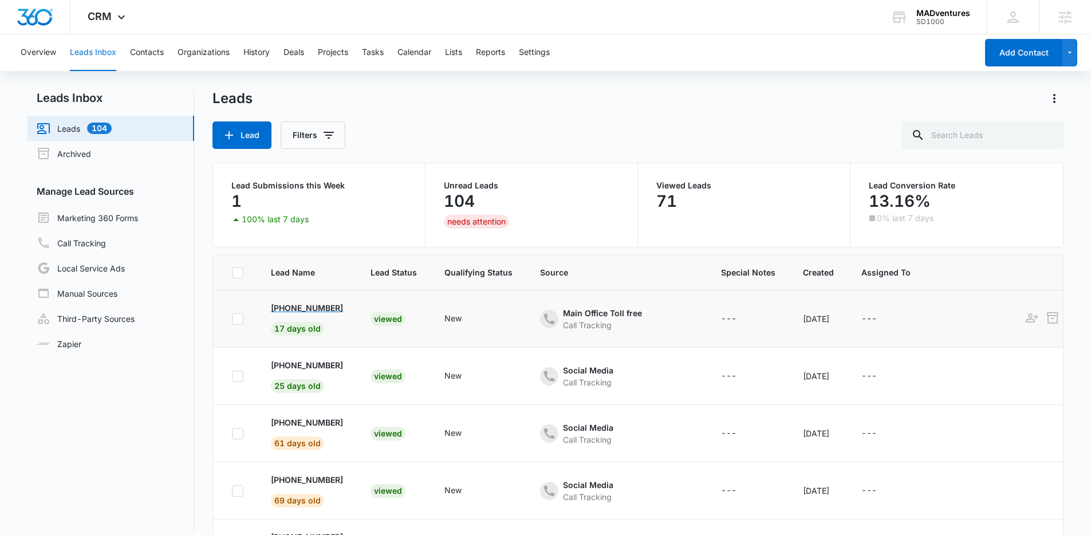
click at [316, 305] on p "+1 (442) 300-1542" at bounding box center [307, 308] width 72 height 12
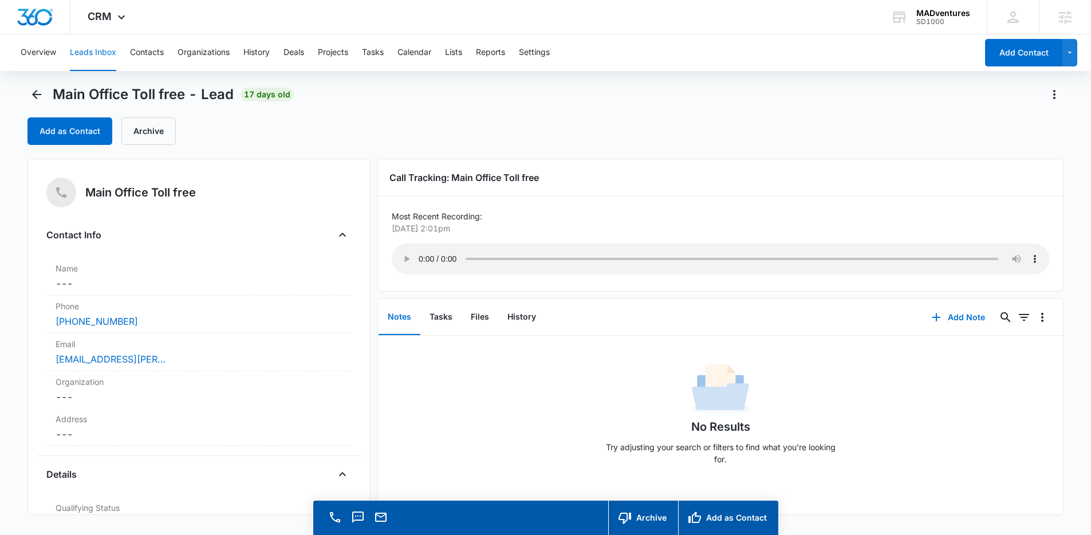
scroll to position [5, 0]
click at [130, 55] on button "Contacts" at bounding box center [147, 52] width 34 height 37
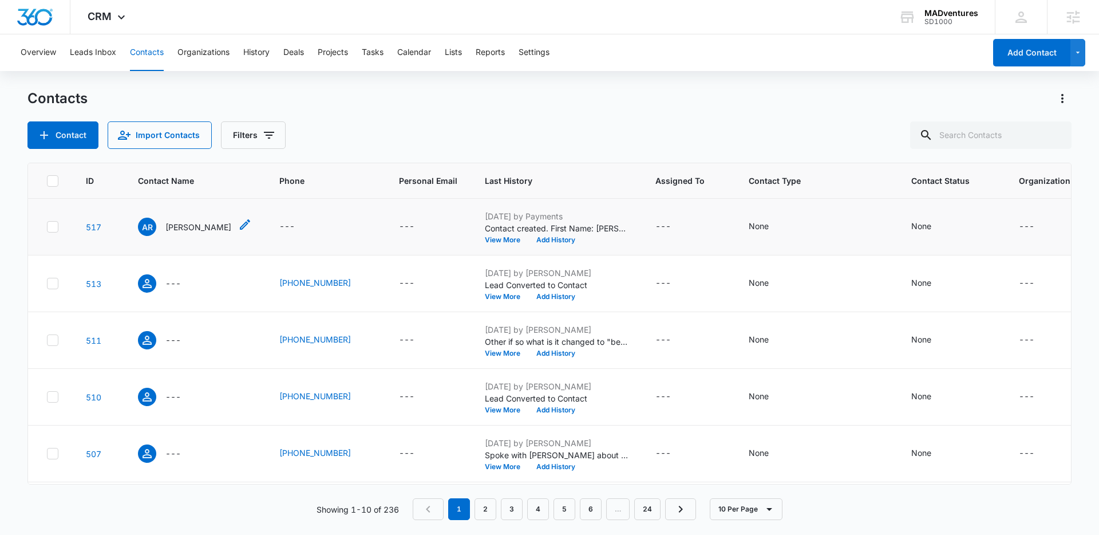
click at [189, 222] on p "Adrianne Ridder" at bounding box center [198, 227] width 66 height 12
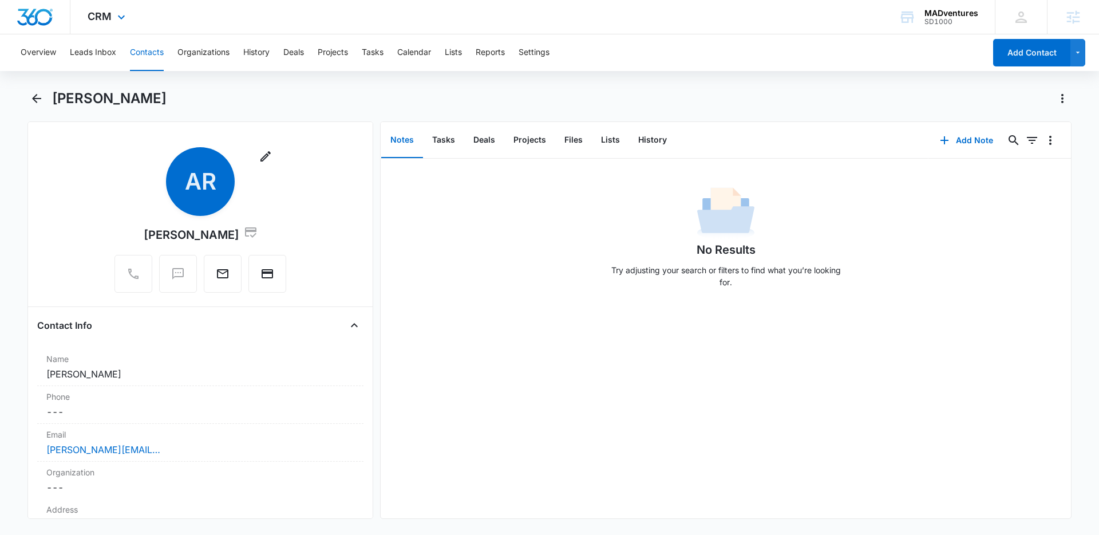
click at [46, 14] on img "Dashboard" at bounding box center [35, 17] width 37 height 17
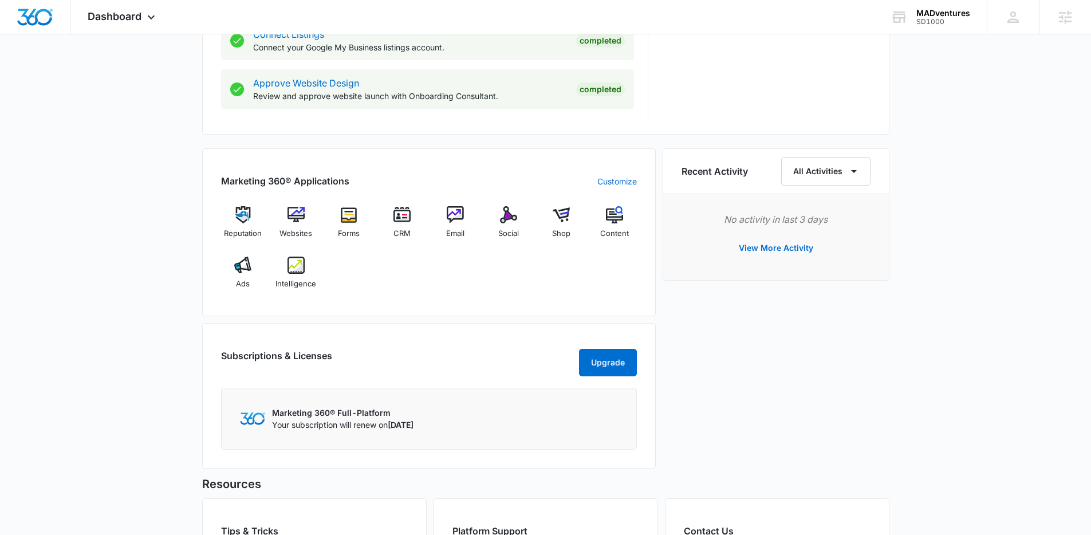
scroll to position [646, 0]
click at [448, 227] on div "Email" at bounding box center [455, 227] width 44 height 41
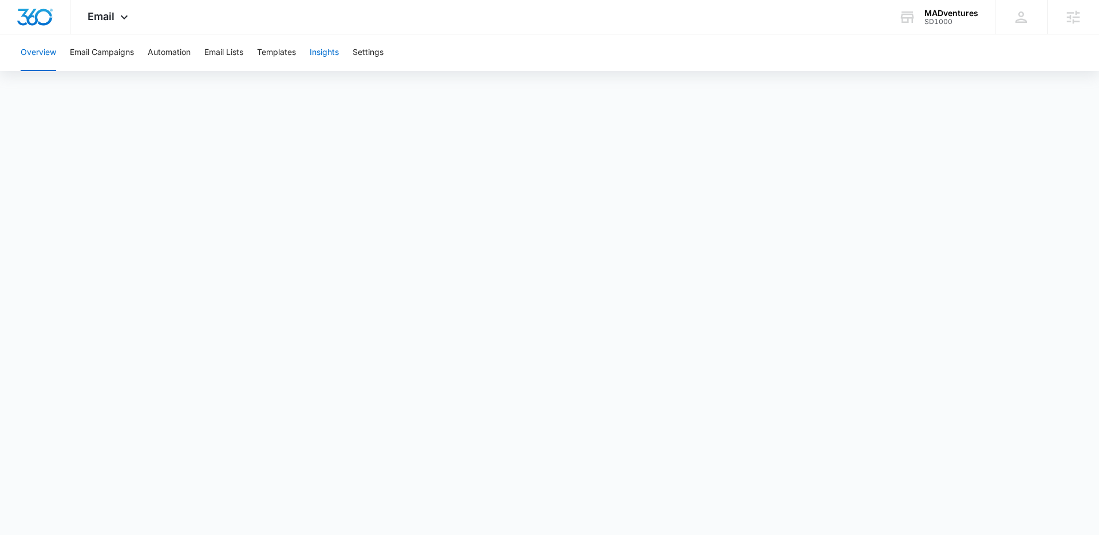
click at [317, 49] on button "Insights" at bounding box center [324, 52] width 29 height 37
click at [34, 16] on img "Dashboard" at bounding box center [35, 17] width 37 height 17
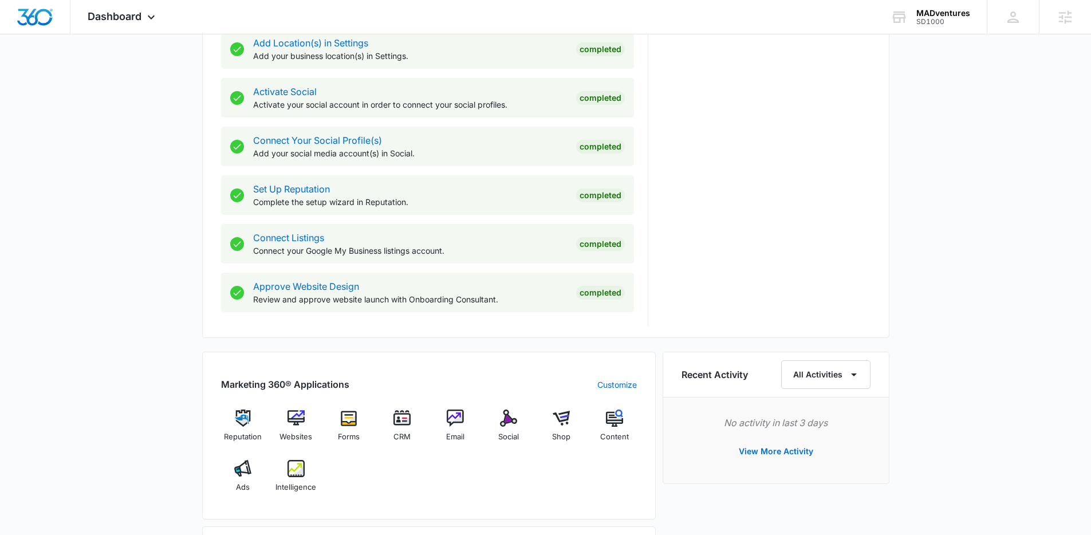
scroll to position [445, 0]
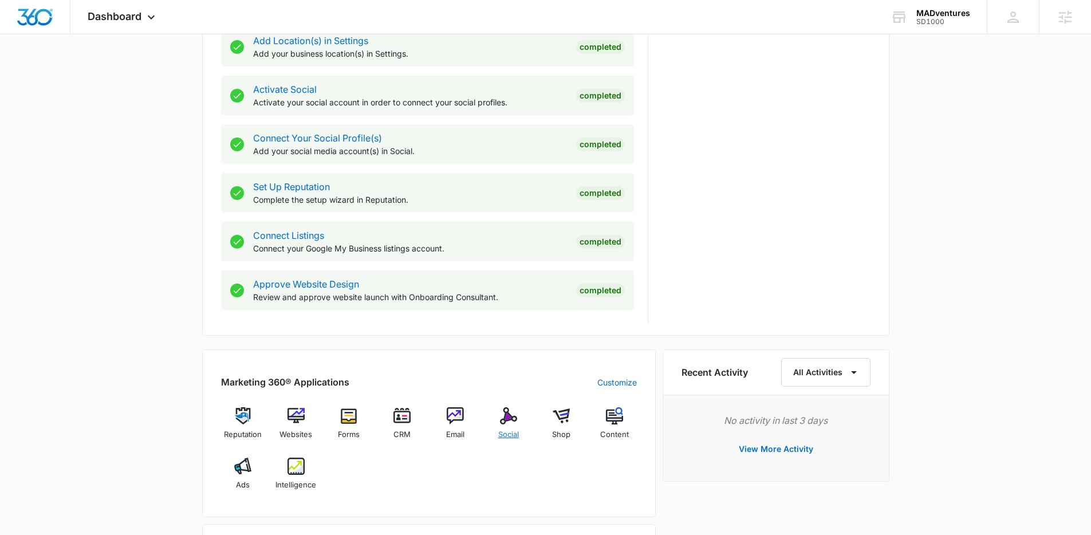
click at [507, 417] on img at bounding box center [508, 415] width 17 height 17
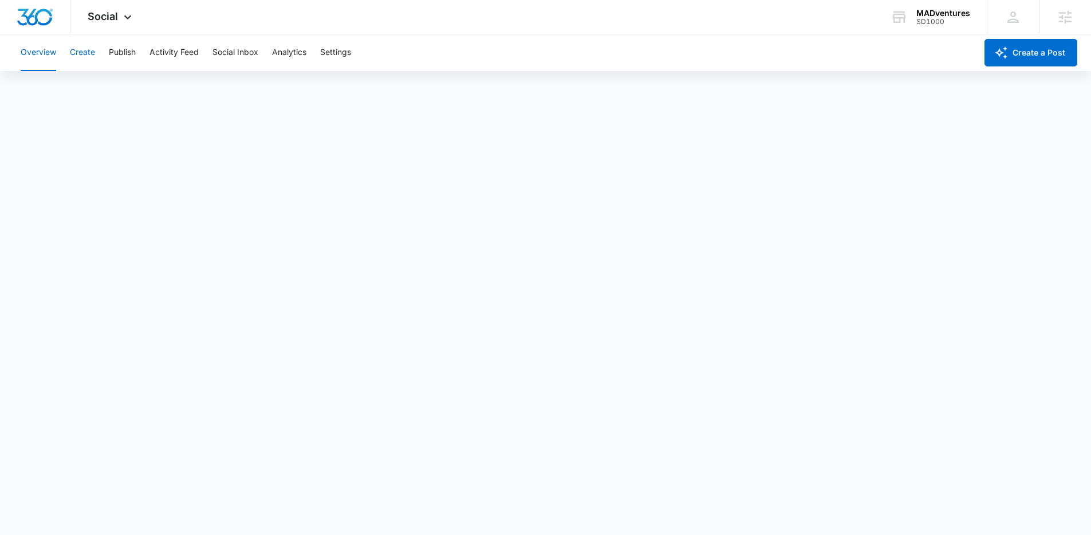
click at [76, 56] on button "Create" at bounding box center [82, 52] width 25 height 37
click at [130, 53] on button "Publish" at bounding box center [122, 52] width 27 height 37
click at [181, 62] on button "Activity Feed" at bounding box center [173, 52] width 49 height 37
click at [233, 54] on button "Social Inbox" at bounding box center [235, 52] width 46 height 37
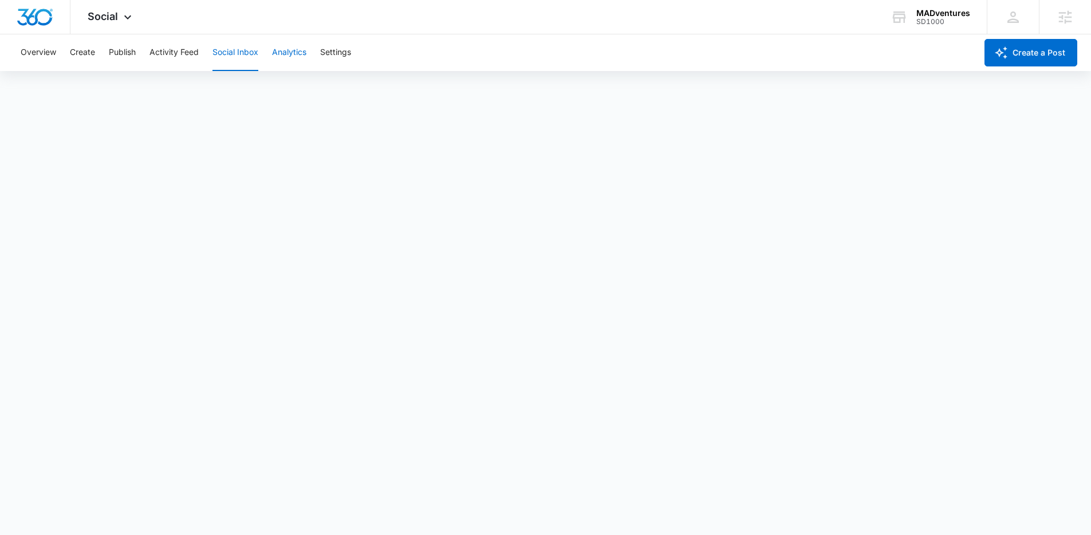
click at [292, 49] on button "Analytics" at bounding box center [289, 52] width 34 height 37
click at [339, 61] on button "Settings" at bounding box center [335, 52] width 31 height 37
click at [38, 23] on img "Dashboard" at bounding box center [35, 17] width 37 height 17
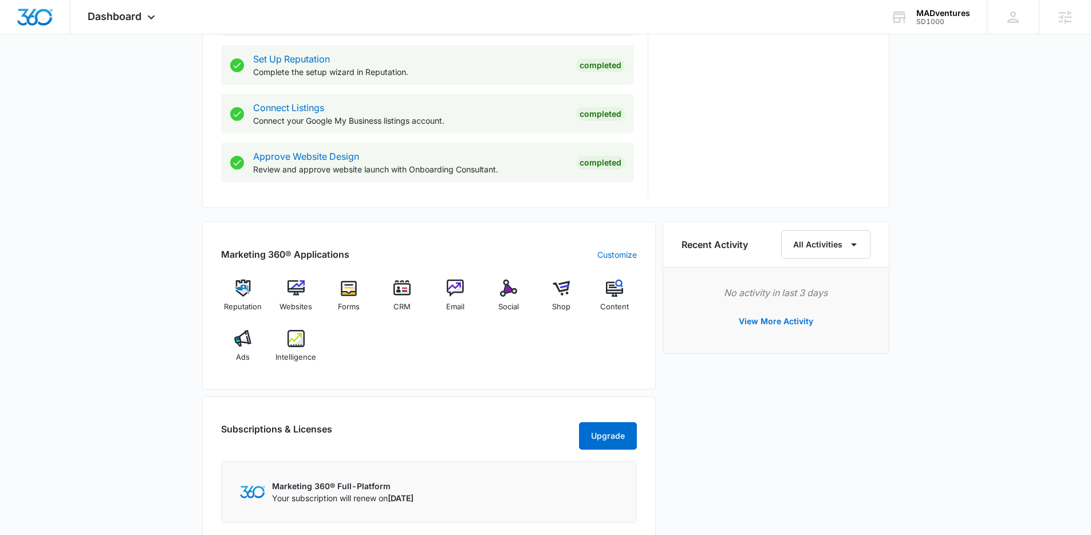
scroll to position [592, 0]
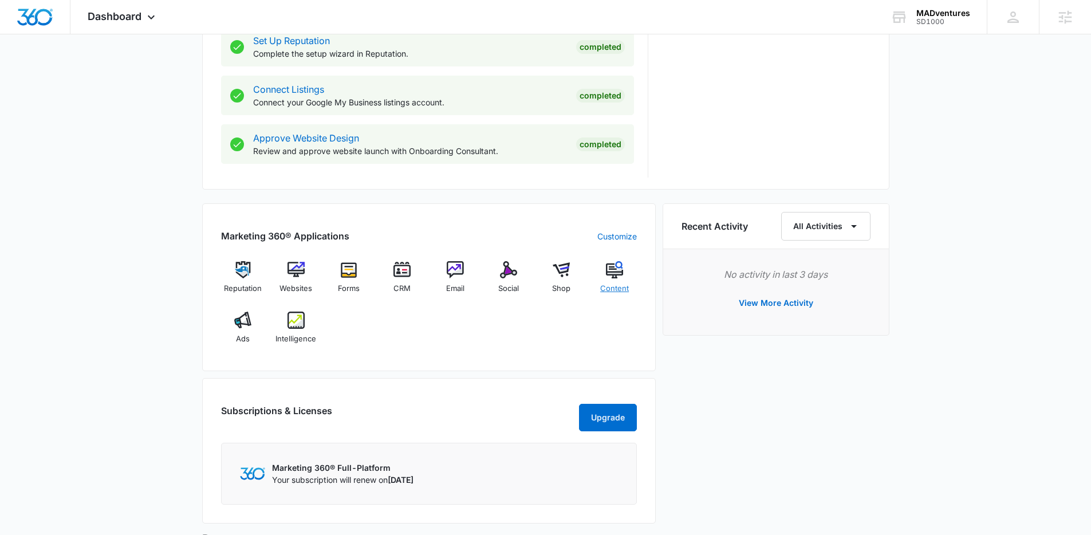
click at [615, 288] on span "Content" at bounding box center [614, 288] width 29 height 11
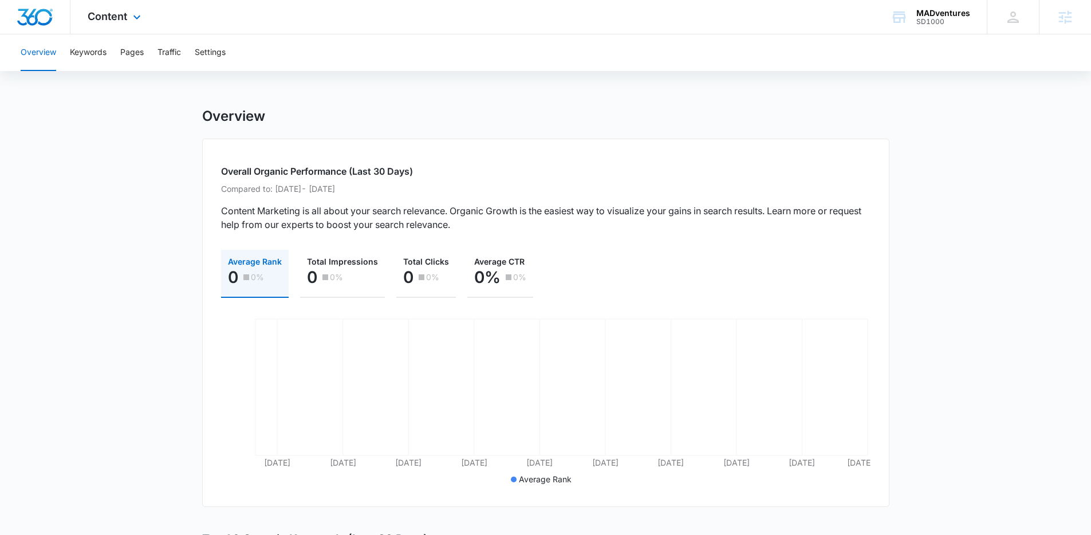
click at [27, 15] on img "Dashboard" at bounding box center [35, 17] width 37 height 17
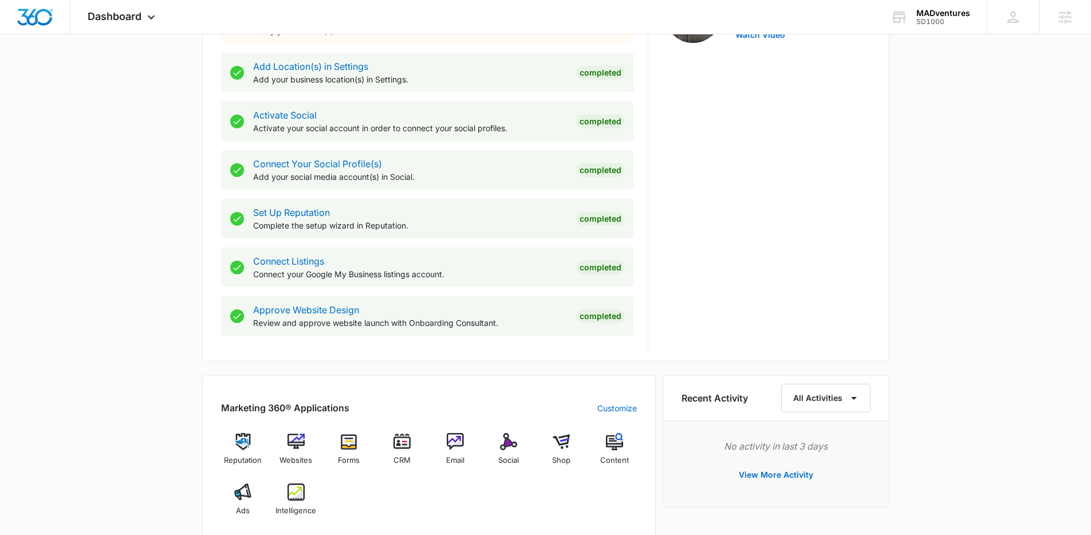
scroll to position [548, 0]
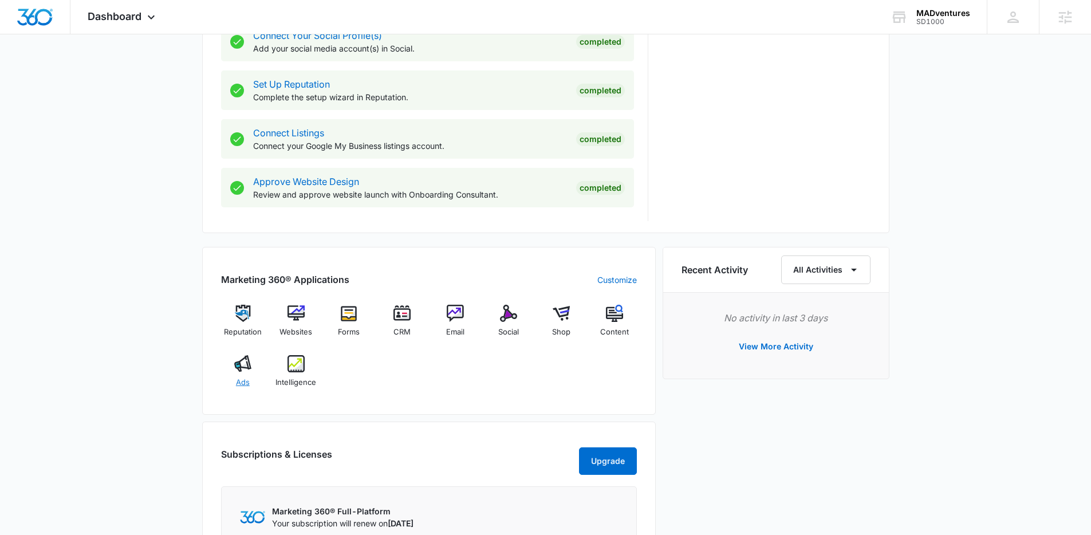
click at [238, 369] on img at bounding box center [242, 363] width 17 height 17
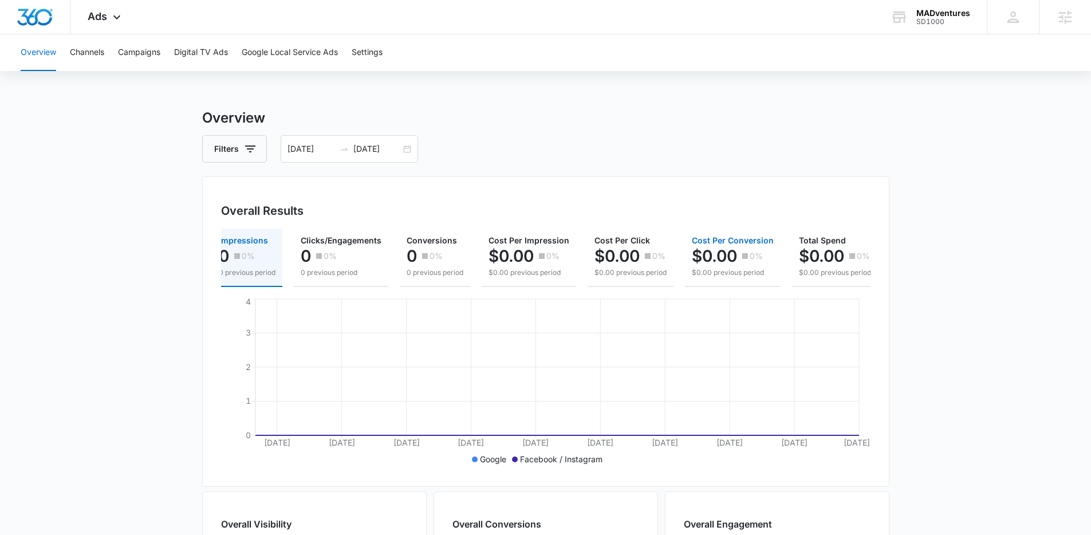
scroll to position [0, 17]
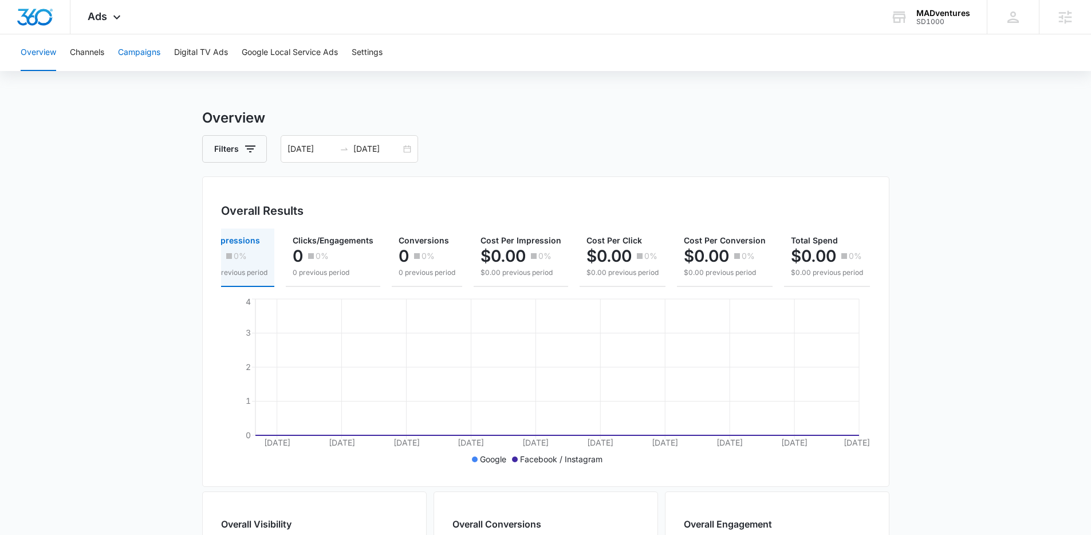
click at [132, 49] on button "Campaigns" at bounding box center [139, 52] width 42 height 37
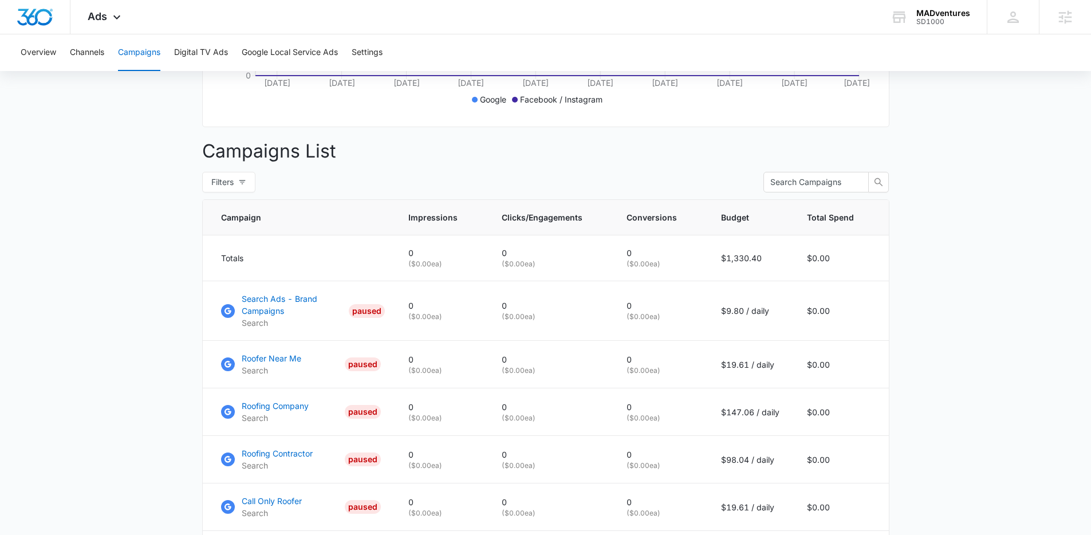
scroll to position [467, 0]
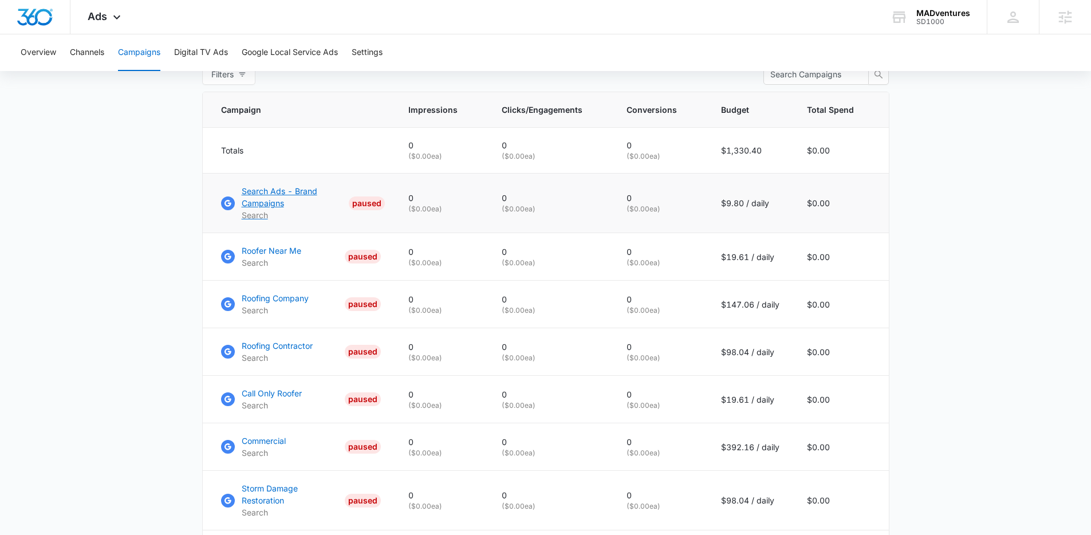
click at [280, 209] on p "Search Ads - Brand Campaigns" at bounding box center [293, 197] width 103 height 24
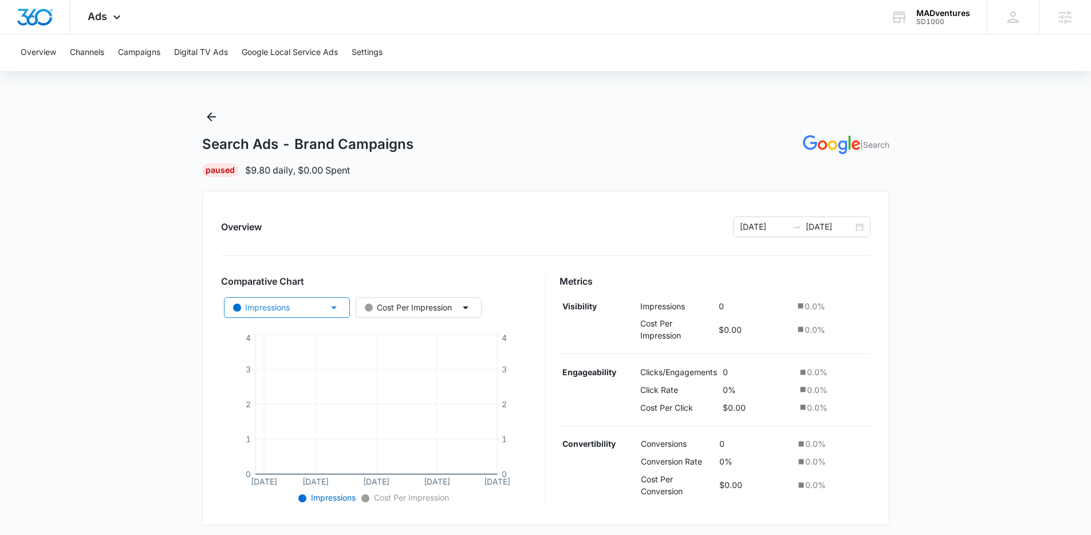
click at [322, 307] on button "Impressions" at bounding box center [287, 307] width 126 height 21
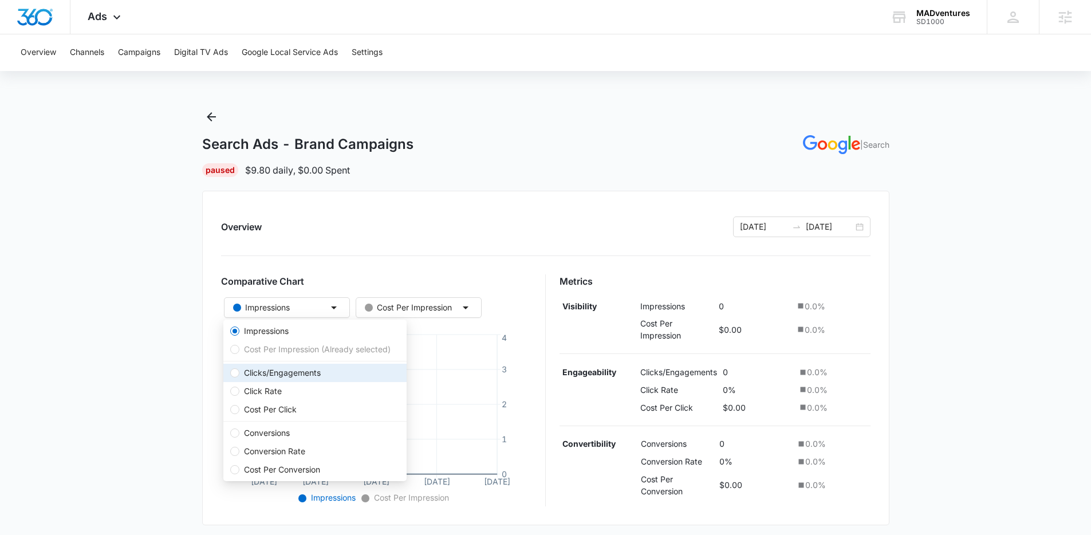
click at [304, 370] on span "Clicks/Engagements" at bounding box center [282, 372] width 86 height 13
click at [239, 370] on input "Clicks/Engagements" at bounding box center [234, 372] width 9 height 9
radio input "false"
radio input "true"
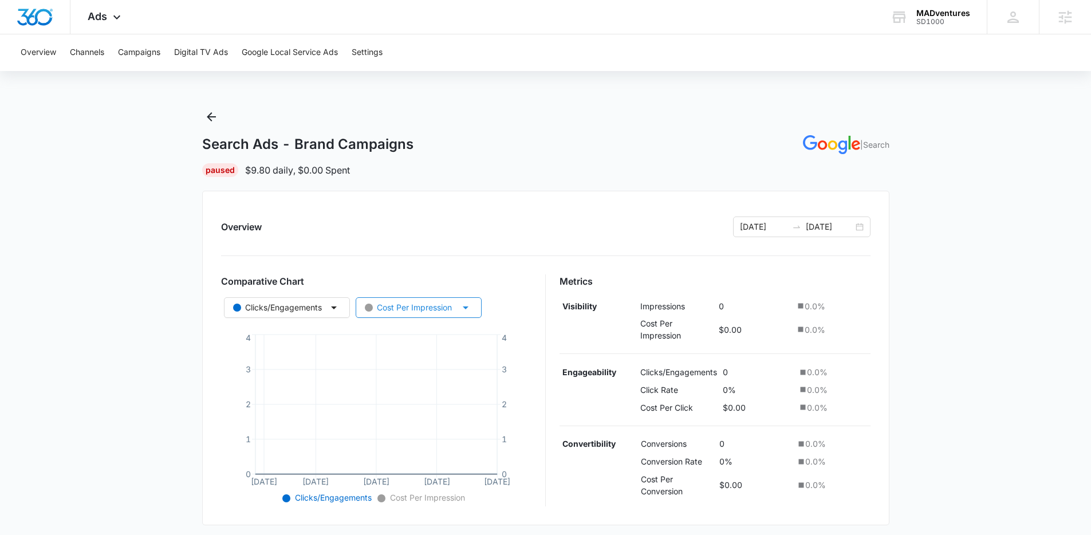
click at [413, 303] on div "Cost Per Impression" at bounding box center [408, 307] width 87 height 13
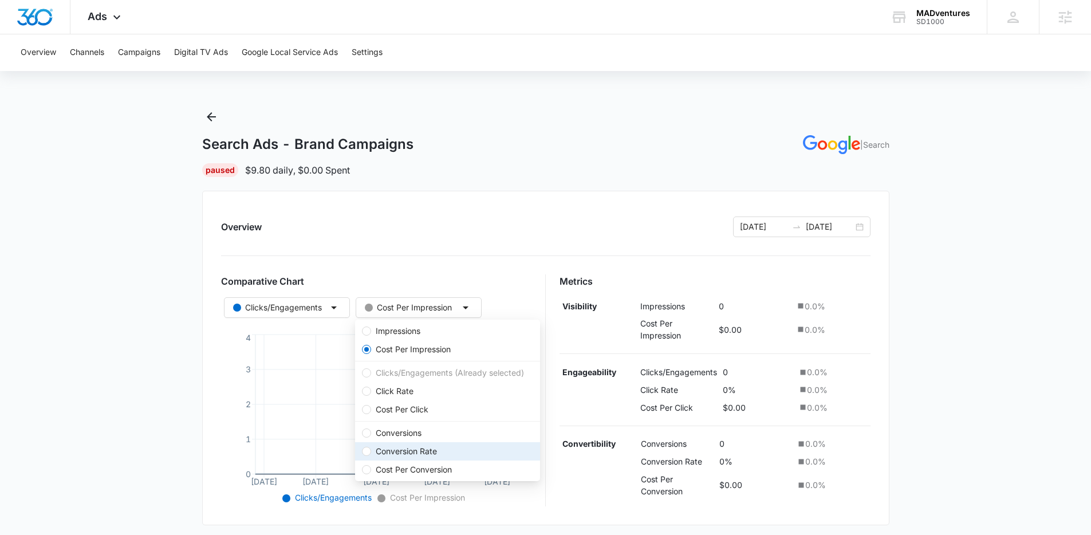
click at [431, 449] on span "Conversion Rate" at bounding box center [406, 451] width 70 height 13
click at [371, 449] on input "Conversion Rate" at bounding box center [366, 451] width 9 height 9
radio input "false"
radio input "true"
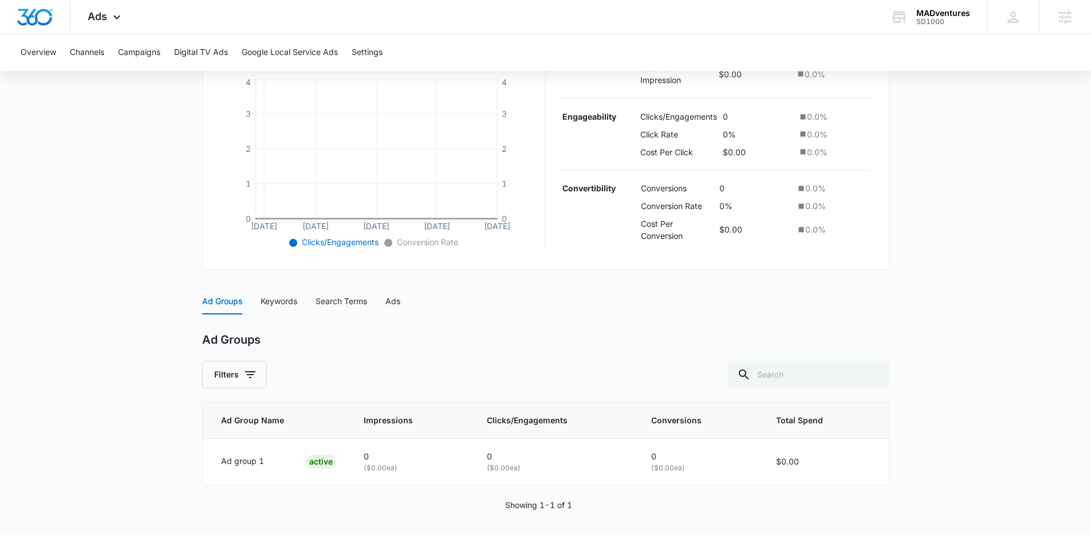
scroll to position [259, 0]
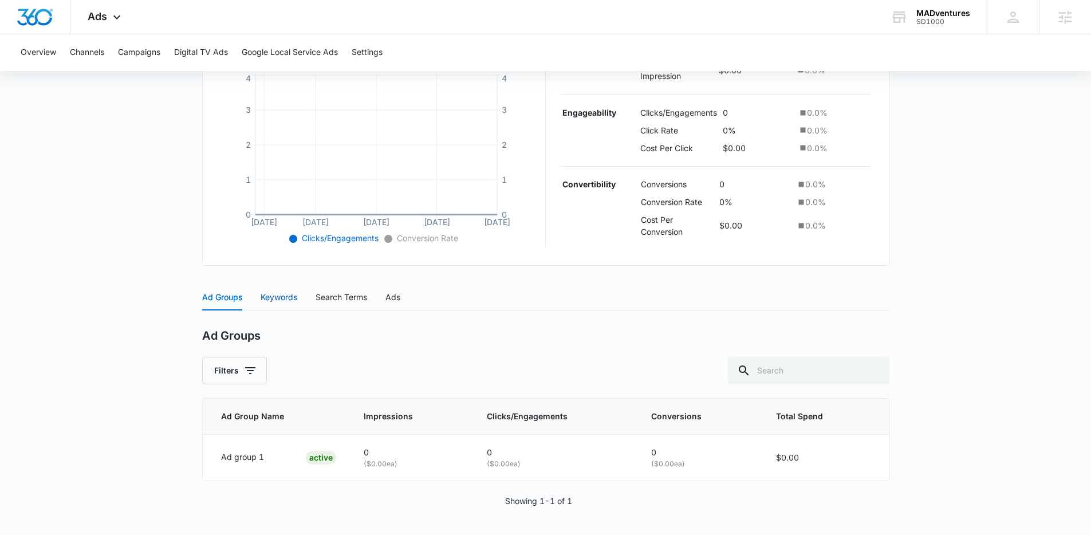
click at [293, 297] on div "Keywords" at bounding box center [279, 297] width 37 height 13
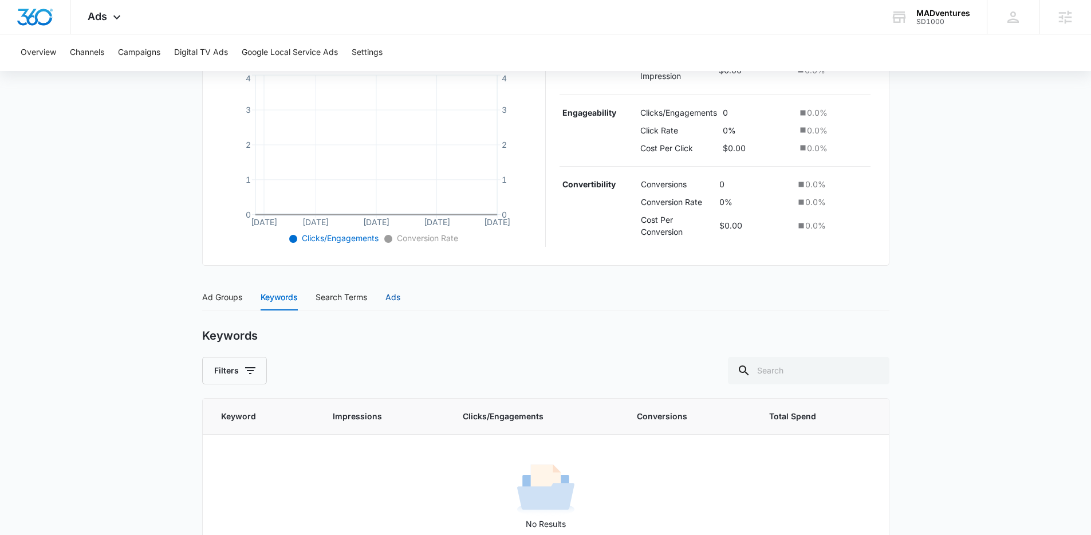
click at [398, 295] on div "Ads" at bounding box center [392, 297] width 15 height 13
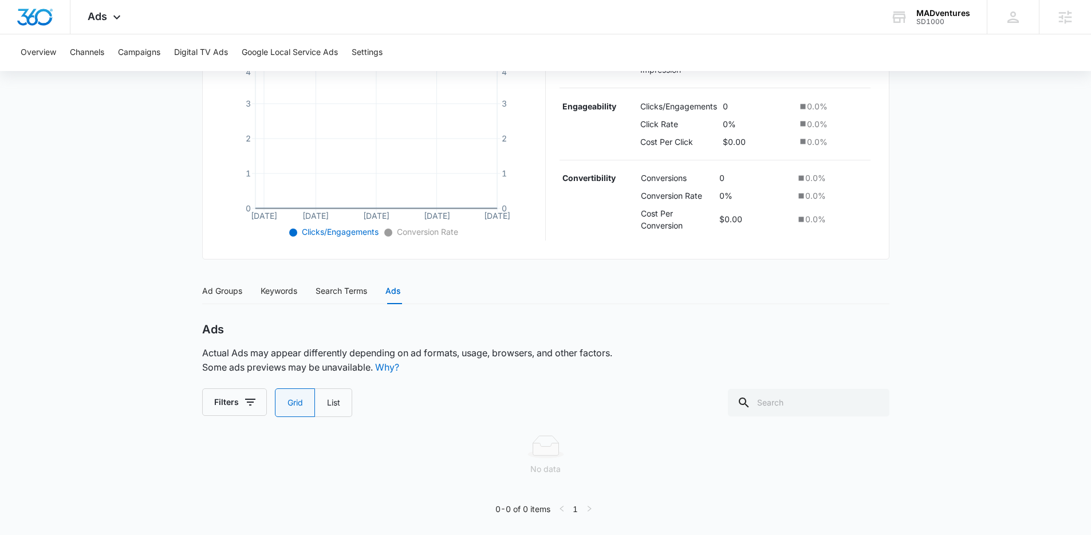
scroll to position [269, 0]
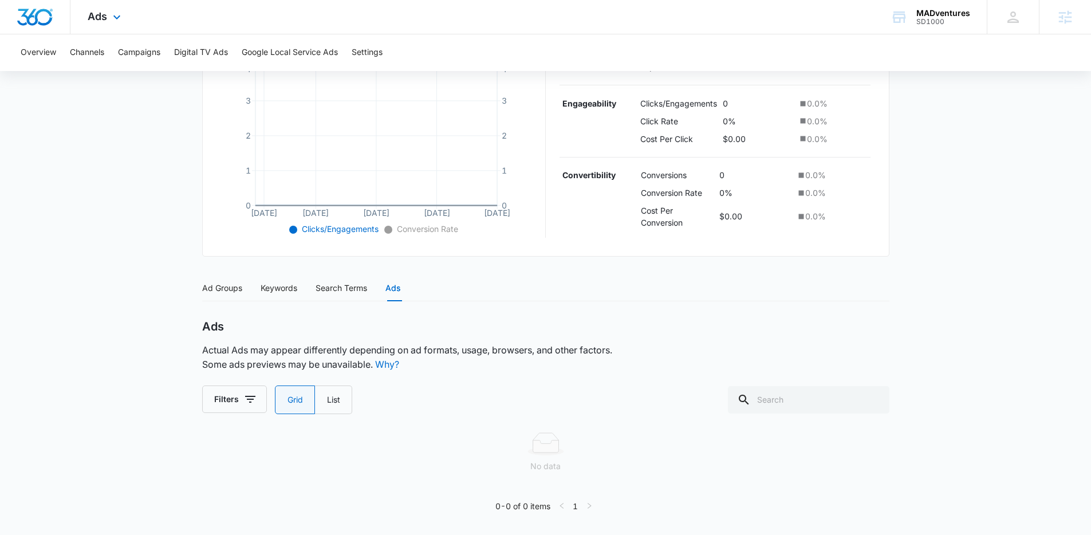
click at [29, 15] on img "Dashboard" at bounding box center [35, 17] width 37 height 17
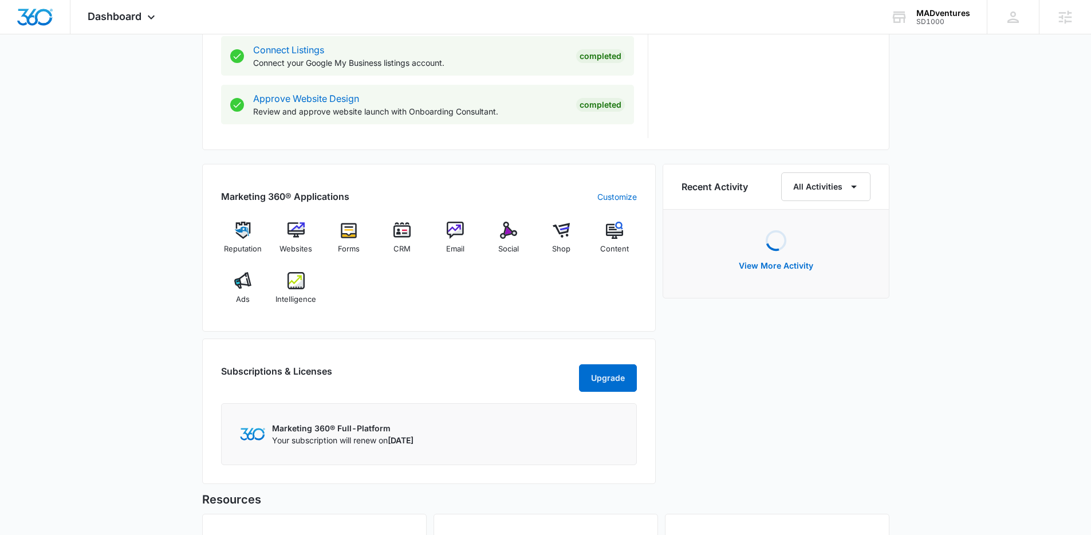
scroll to position [799, 0]
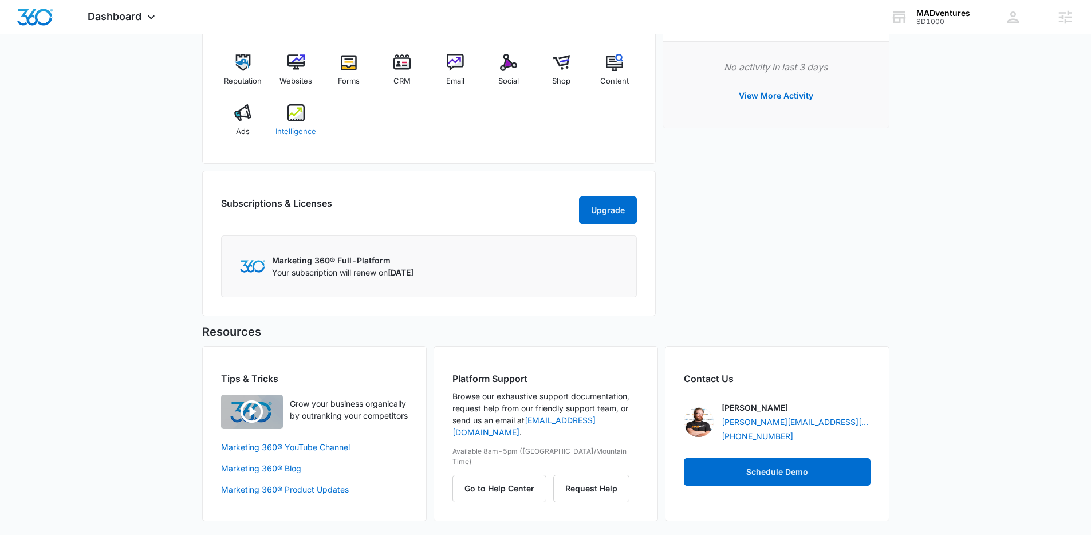
click at [290, 121] on div "Intelligence" at bounding box center [296, 124] width 44 height 41
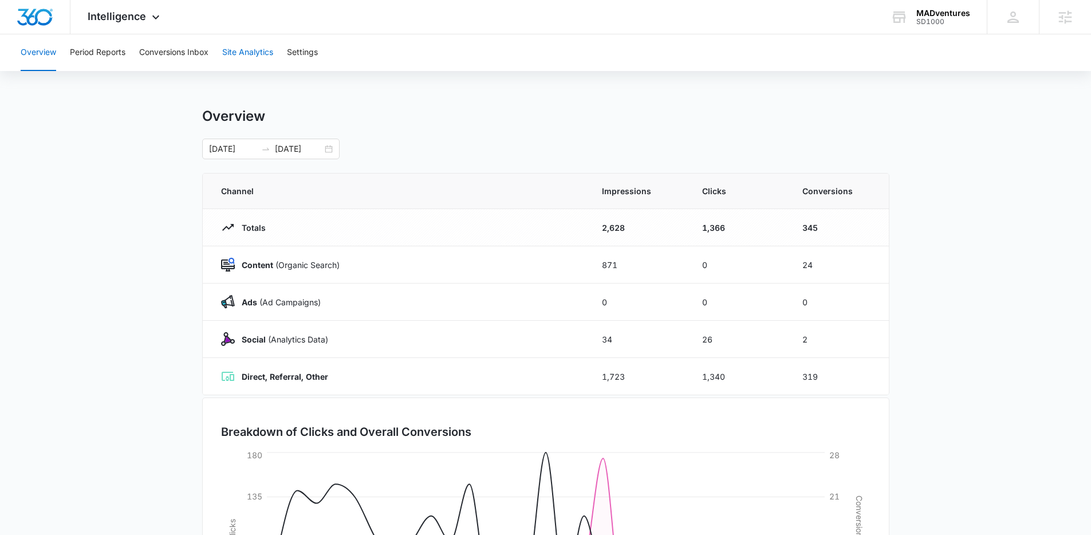
click at [254, 60] on button "Site Analytics" at bounding box center [247, 52] width 51 height 37
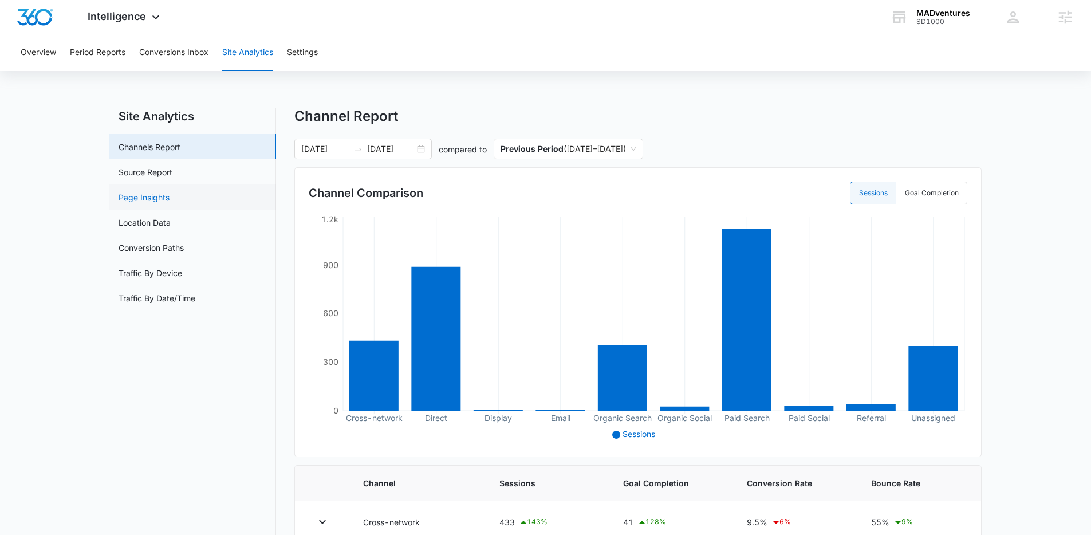
click at [169, 197] on link "Page Insights" at bounding box center [144, 197] width 51 height 12
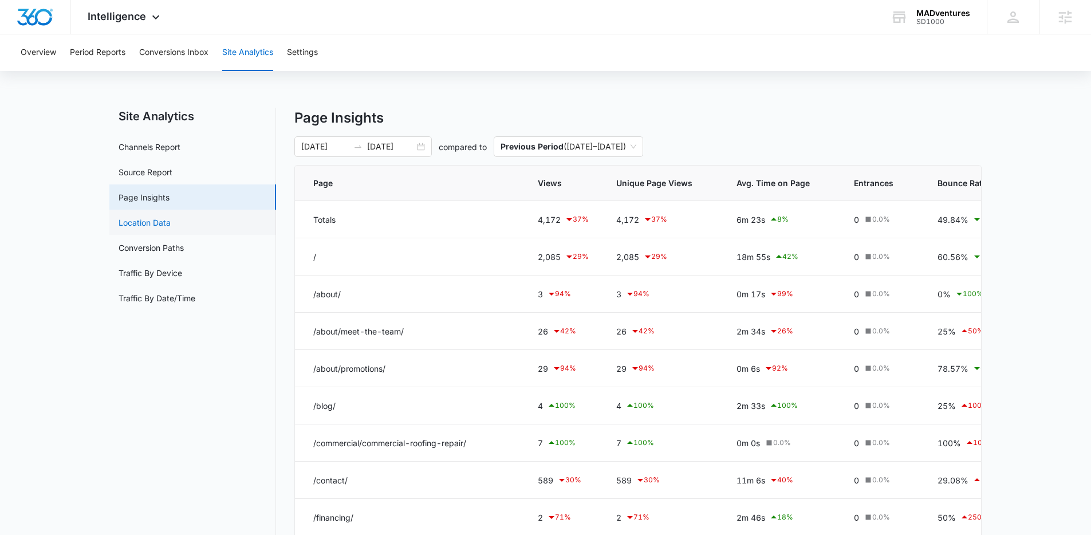
click at [171, 218] on link "Location Data" at bounding box center [145, 222] width 52 height 12
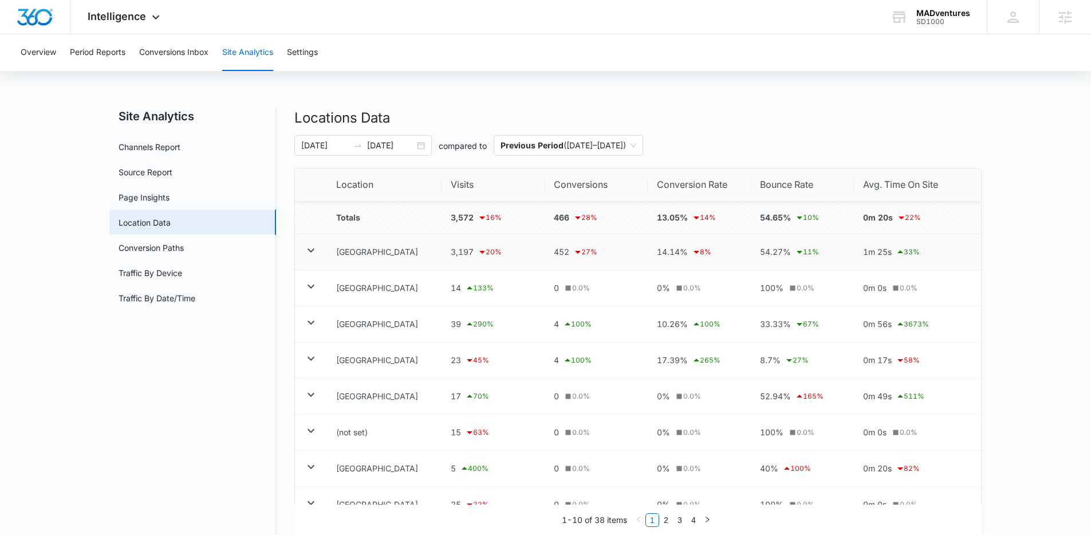
click at [306, 250] on icon at bounding box center [311, 250] width 14 height 14
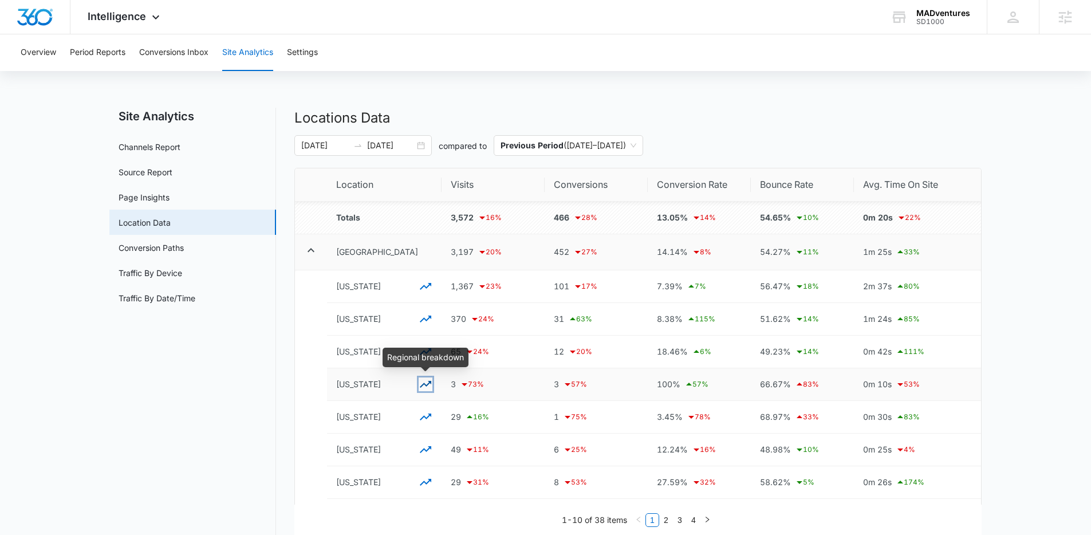
click at [423, 387] on icon "button" at bounding box center [426, 384] width 14 height 14
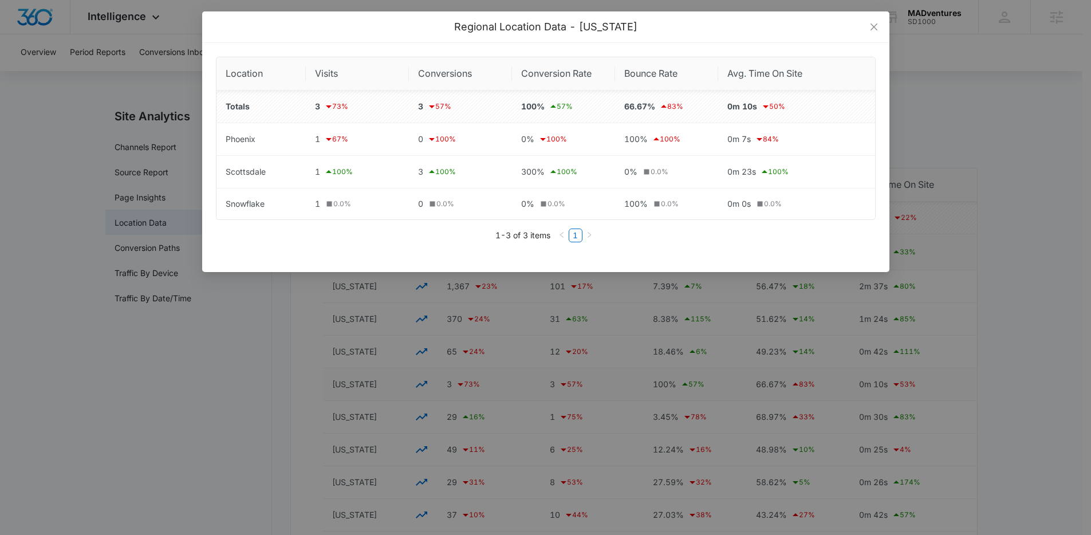
click at [236, 381] on div "Regional Location Data - Arizona Location Visits Conversions Conversion Rate Bo…" at bounding box center [545, 267] width 1091 height 535
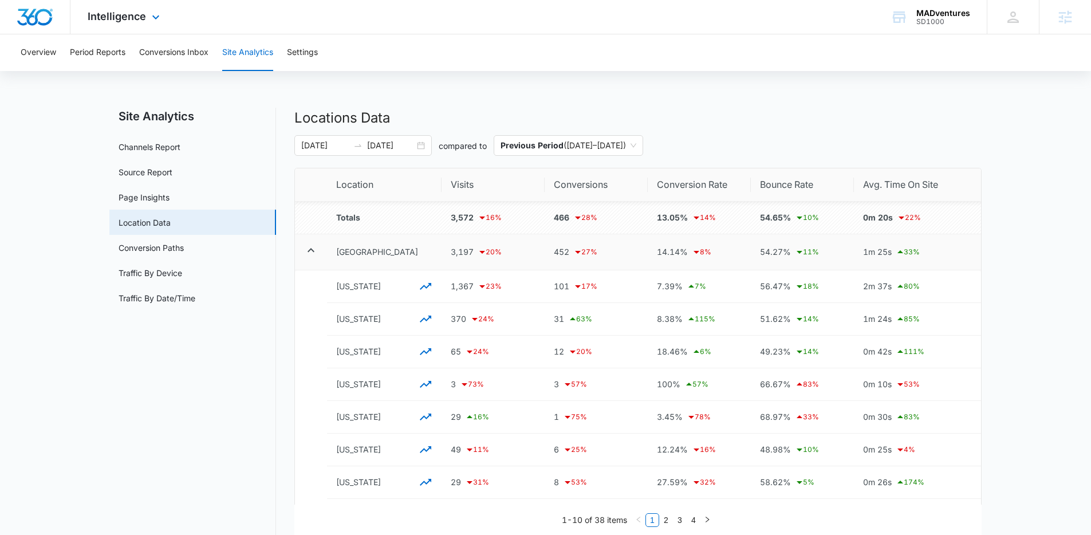
click at [18, 10] on img "Dashboard" at bounding box center [35, 17] width 37 height 17
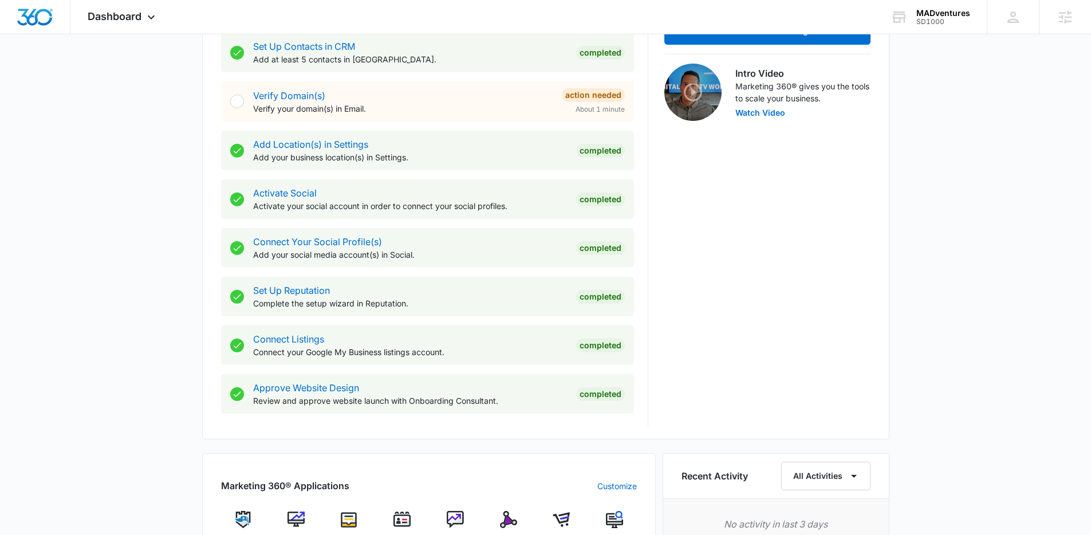
scroll to position [799, 0]
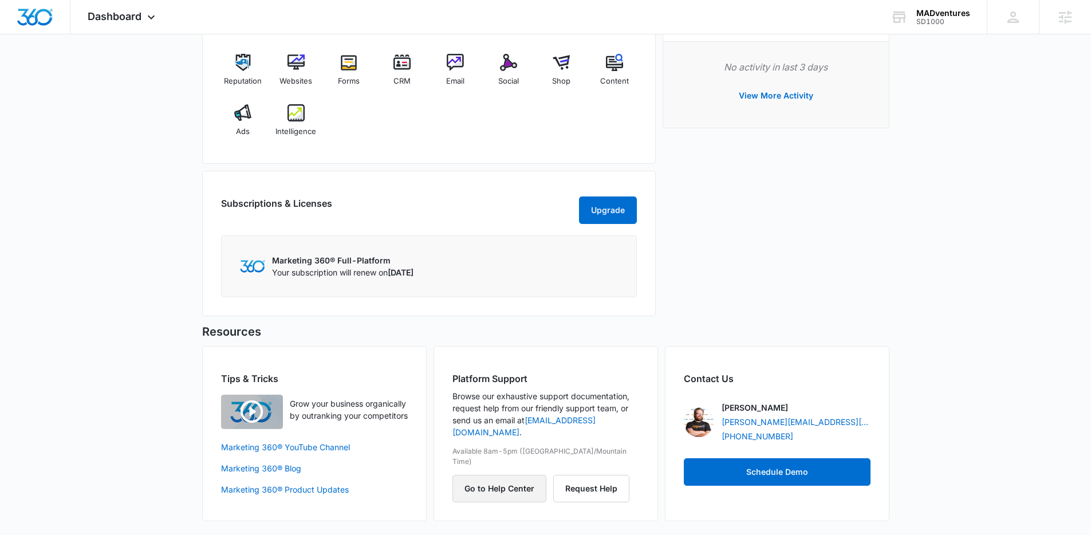
click at [512, 475] on button "Go to Help Center" at bounding box center [499, 488] width 94 height 27
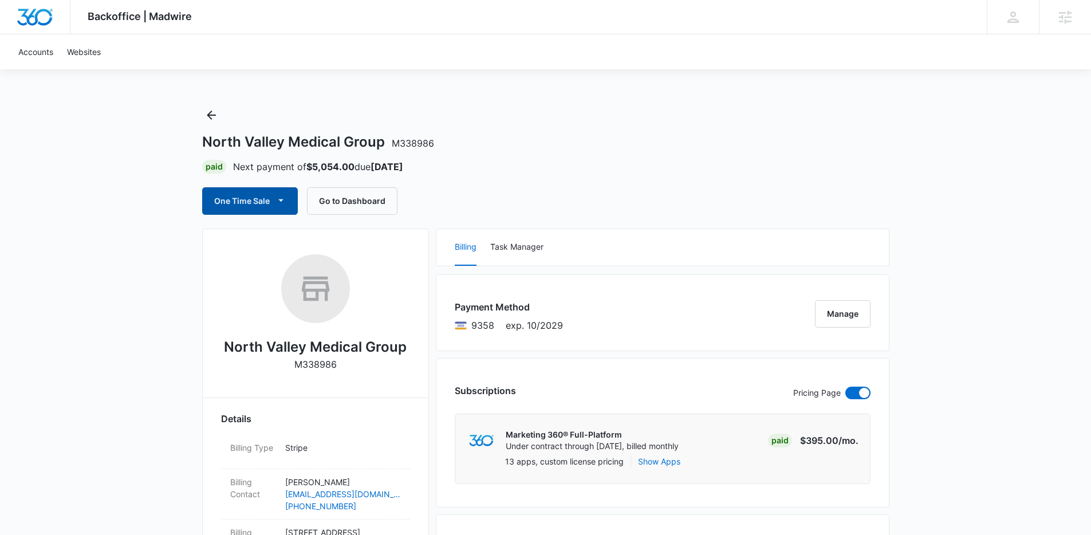
click at [255, 200] on button "One Time Sale" at bounding box center [250, 200] width 96 height 27
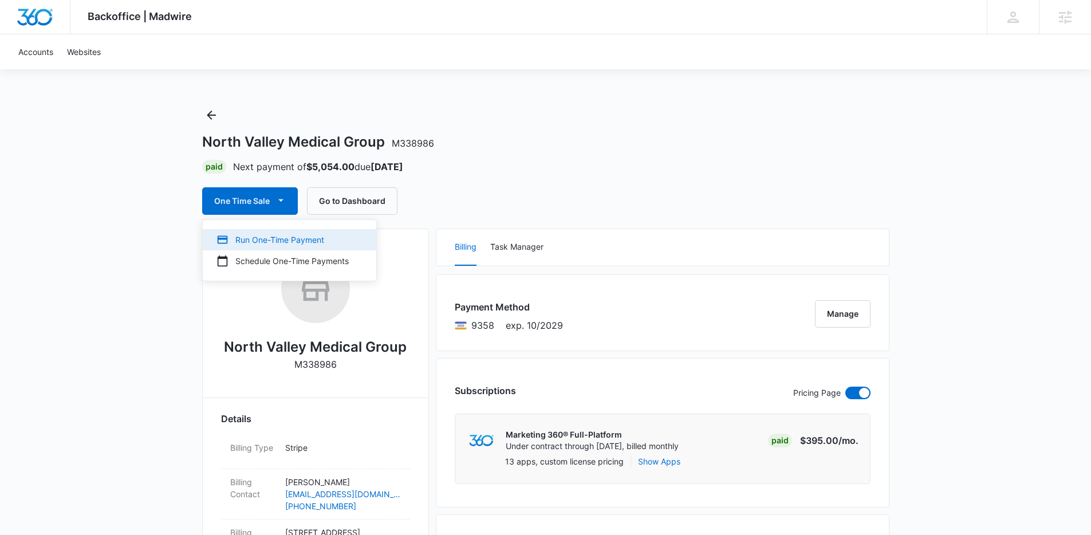
click at [275, 246] on button "Run One-Time Payment" at bounding box center [290, 239] width 174 height 21
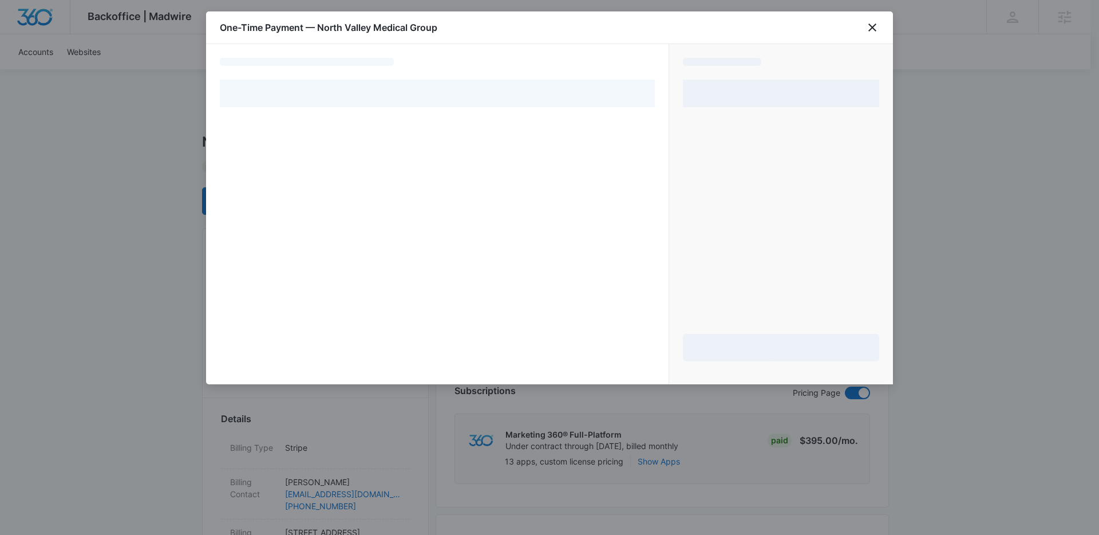
select select "pm_1SCmcSA4n8RTgNjUXCUKinWH"
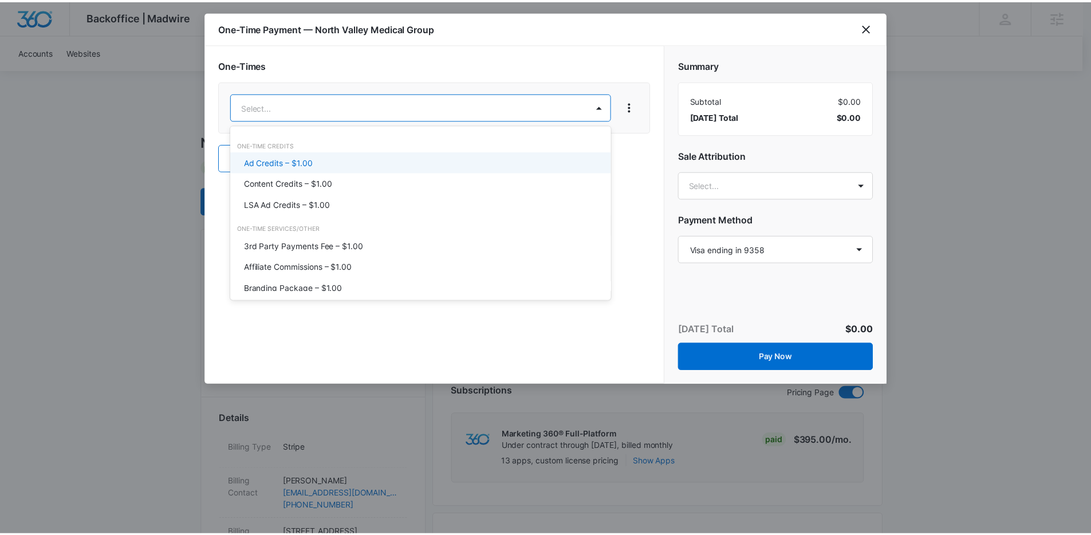
scroll to position [502, 0]
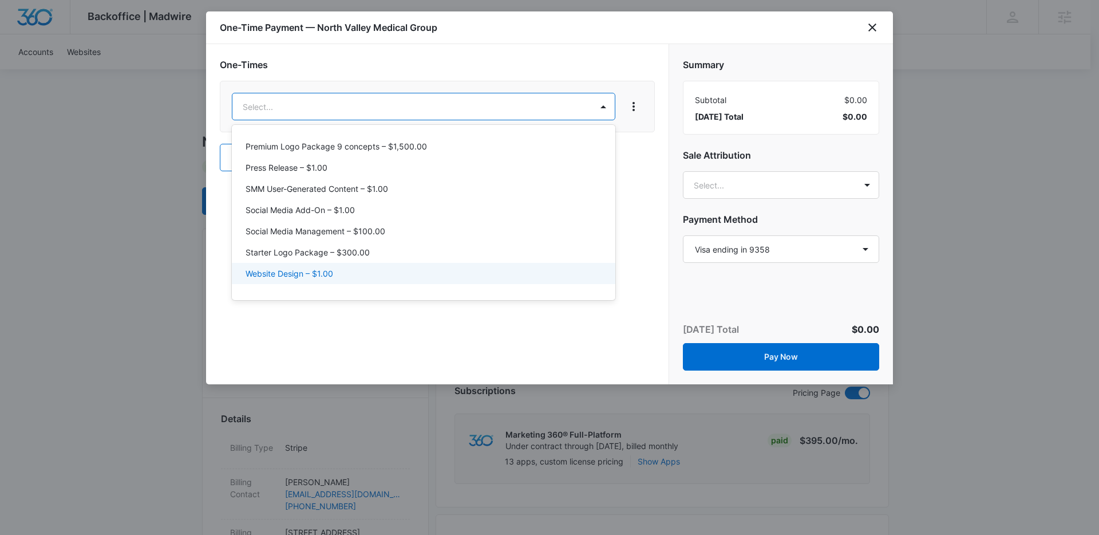
click at [300, 267] on p "Website Design – $1.00" at bounding box center [290, 273] width 88 height 12
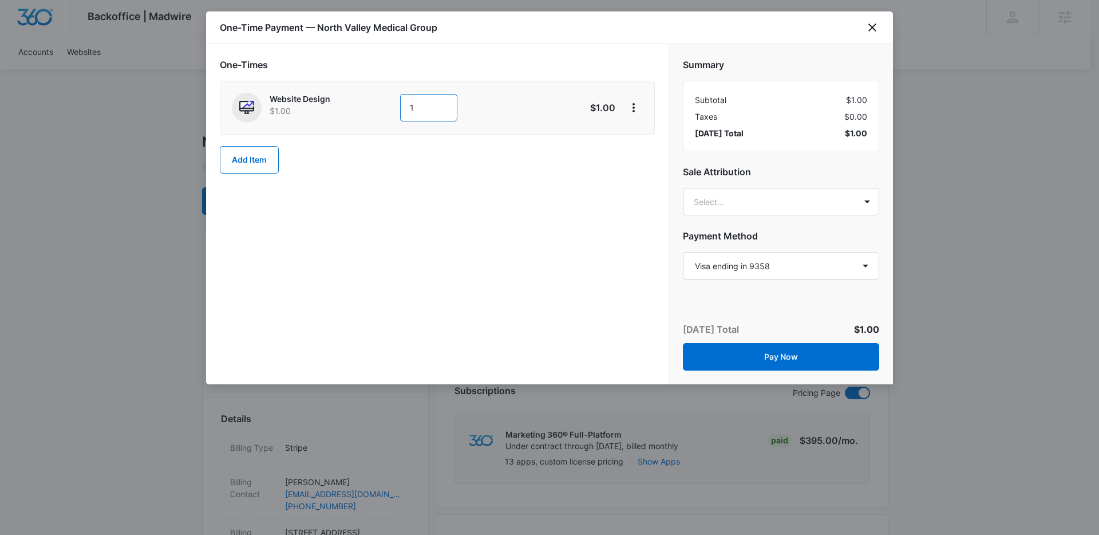
click at [417, 113] on input "1" at bounding box center [428, 107] width 57 height 27
type input "500"
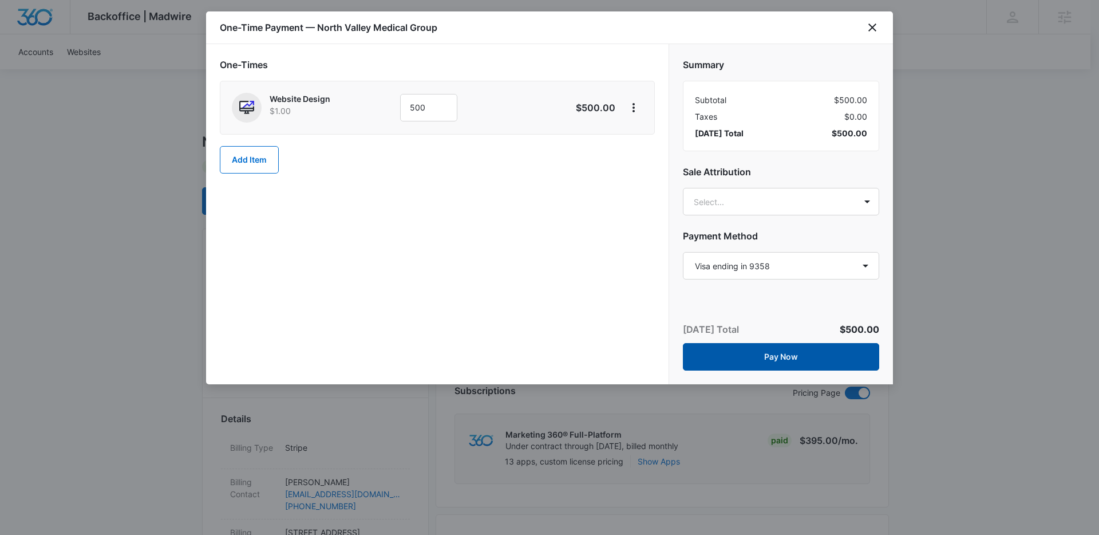
click at [818, 354] on button "Pay Now" at bounding box center [781, 356] width 196 height 27
